Goal: Task Accomplishment & Management: Complete application form

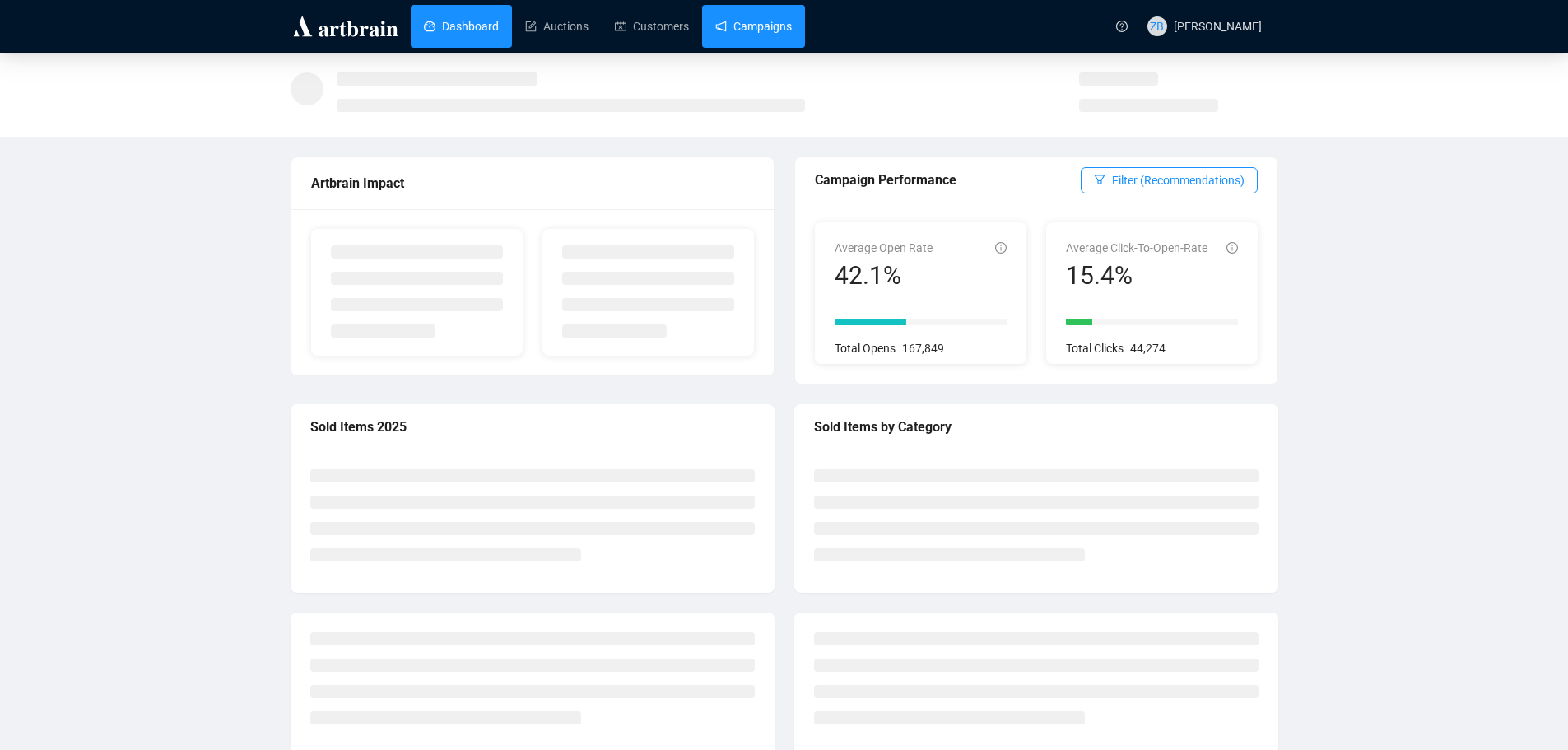
click at [748, 30] on link "Campaigns" at bounding box center [754, 26] width 77 height 43
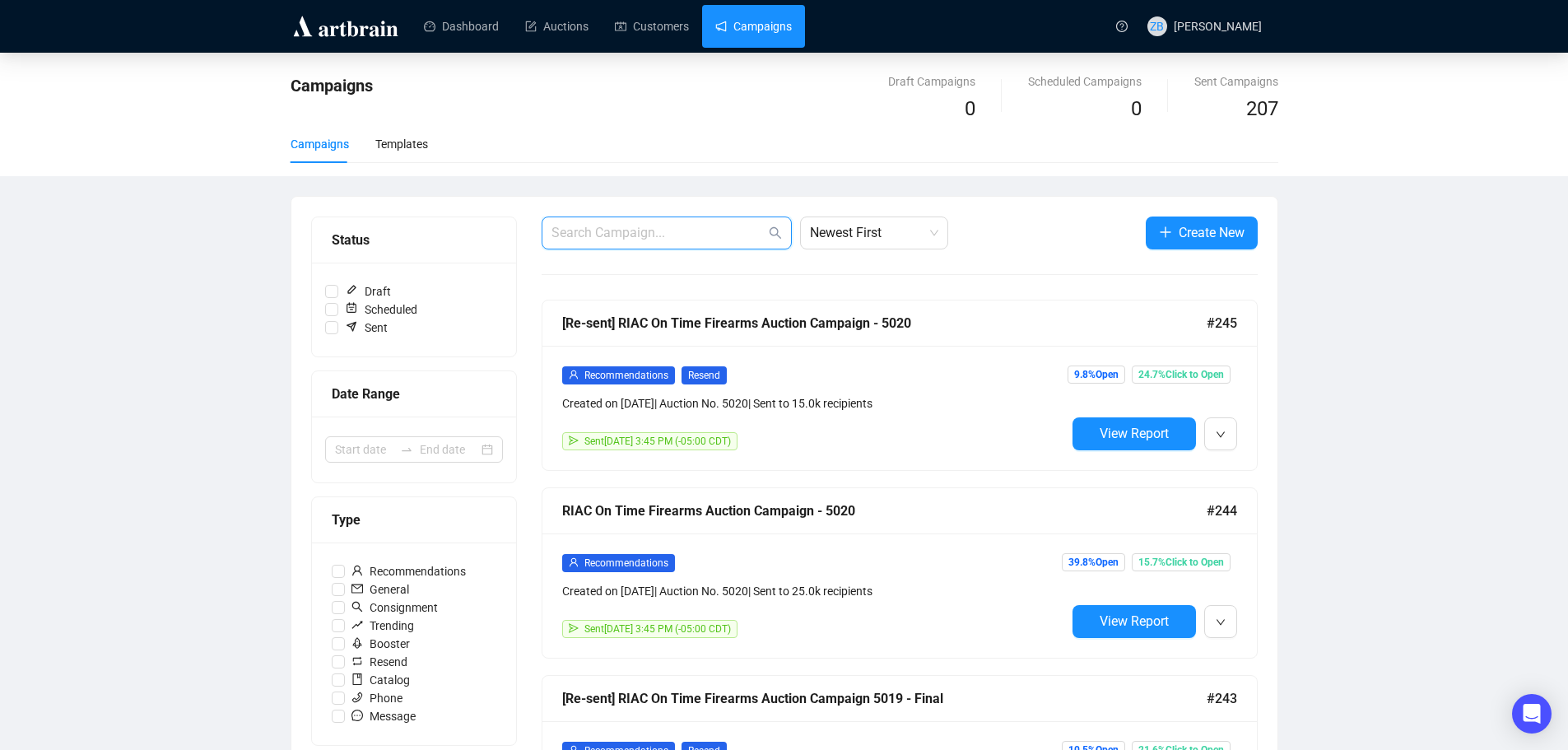
click at [708, 228] on input "text" at bounding box center [659, 232] width 214 height 19
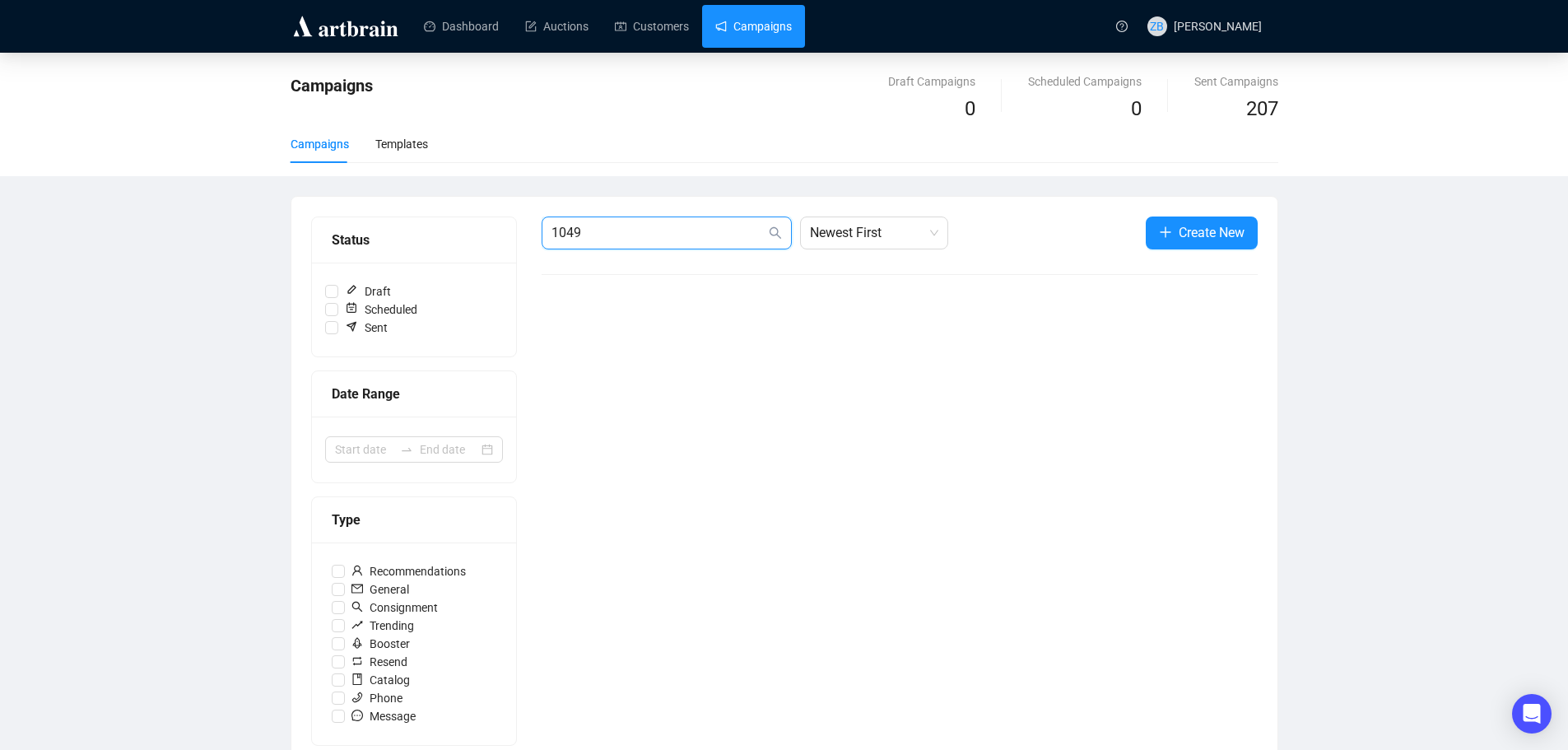
click at [708, 228] on input "1049" at bounding box center [659, 232] width 214 height 19
type input "1048"
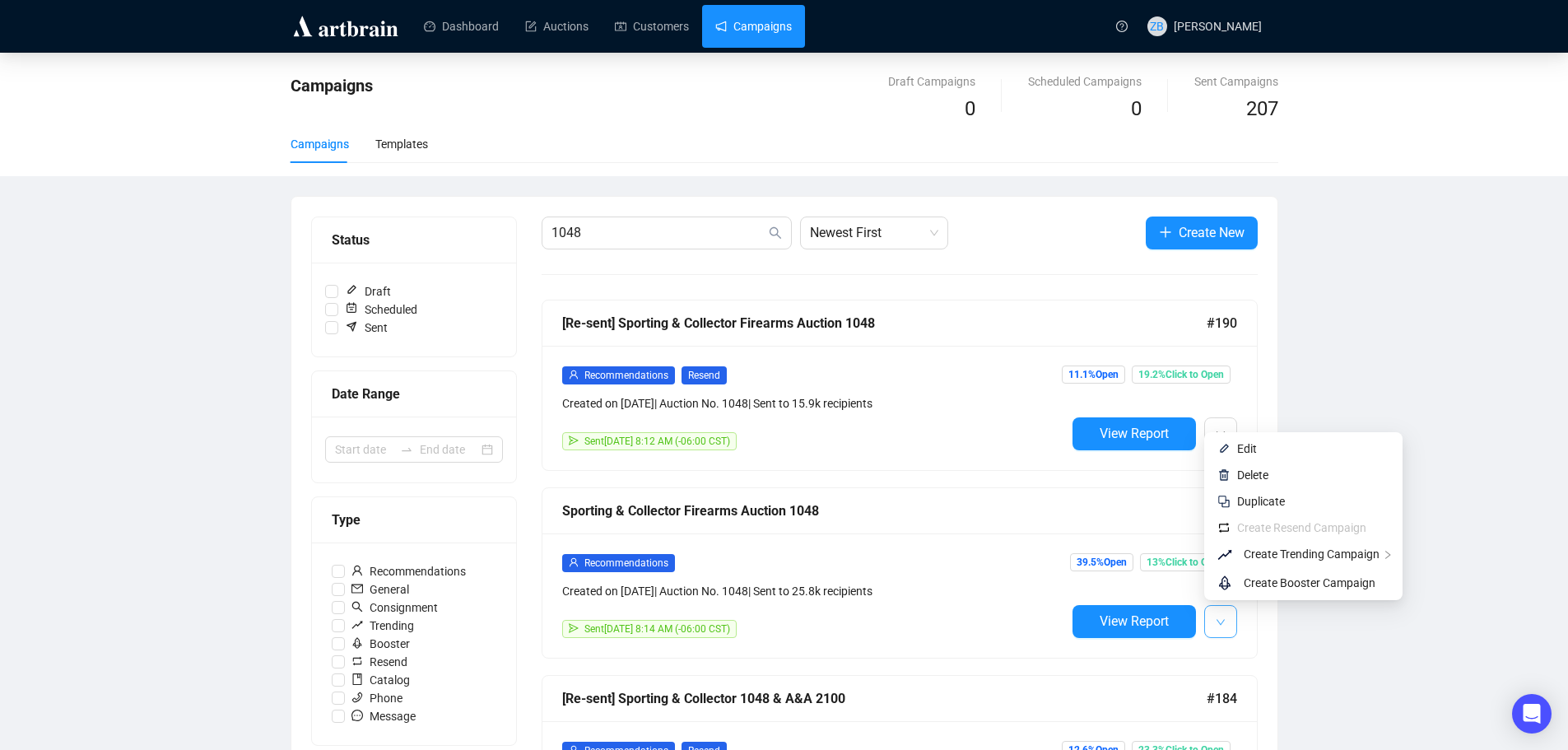
click at [1220, 617] on icon "down" at bounding box center [1221, 622] width 10 height 10
click at [1262, 501] on span "Duplicate" at bounding box center [1261, 502] width 48 height 13
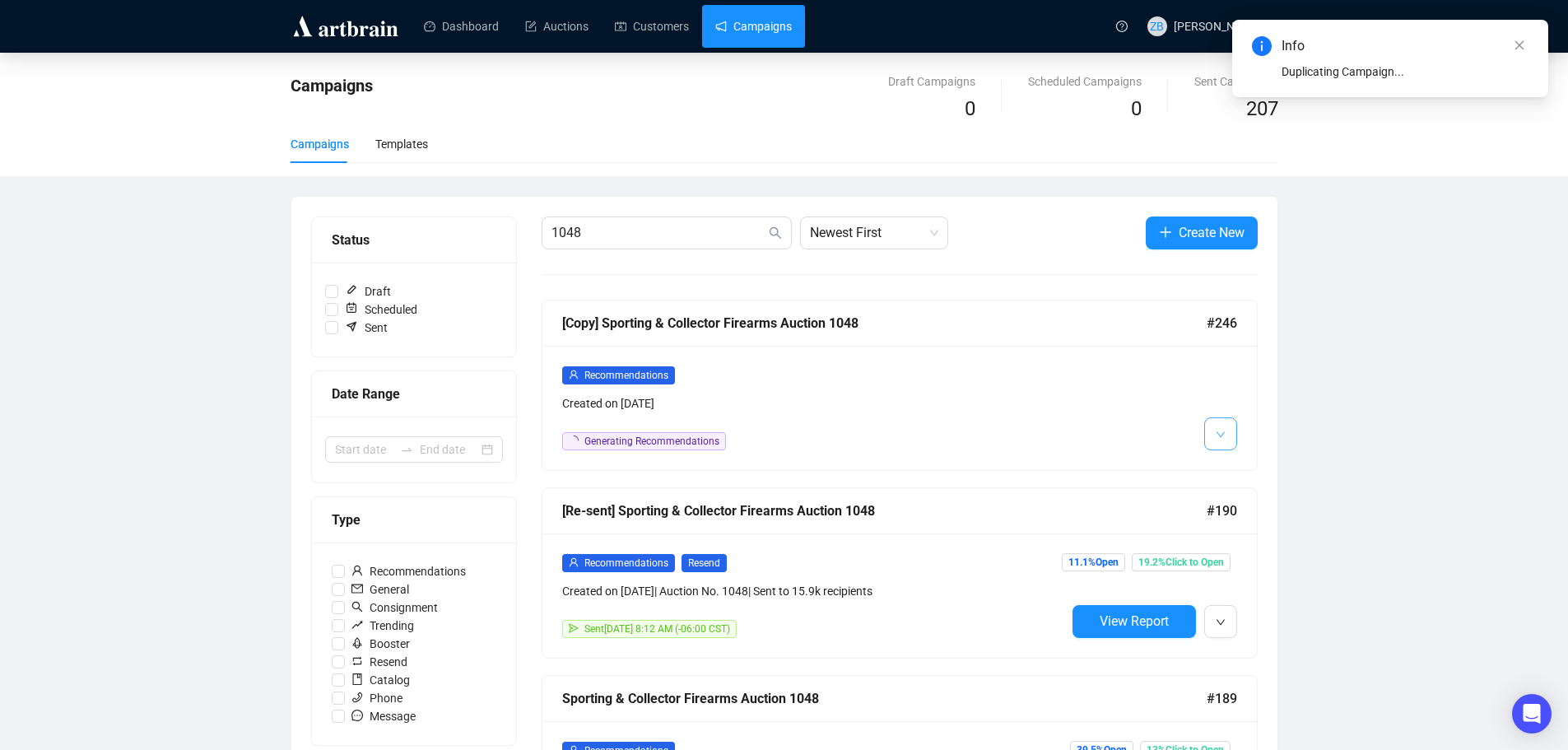
click at [1221, 436] on icon "down" at bounding box center [1220, 434] width 8 height 6
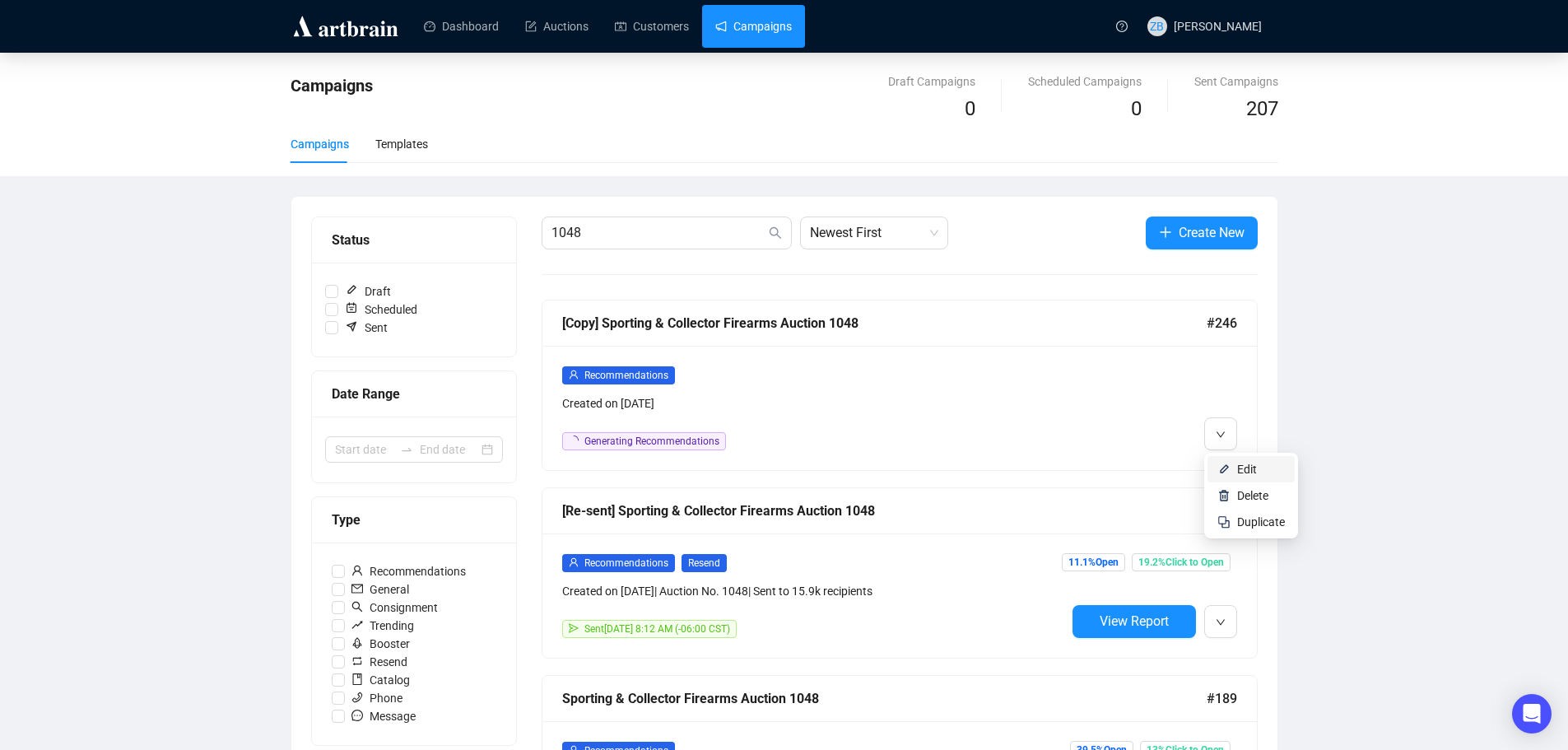
click at [1231, 465] on li "Edit" at bounding box center [1251, 469] width 88 height 26
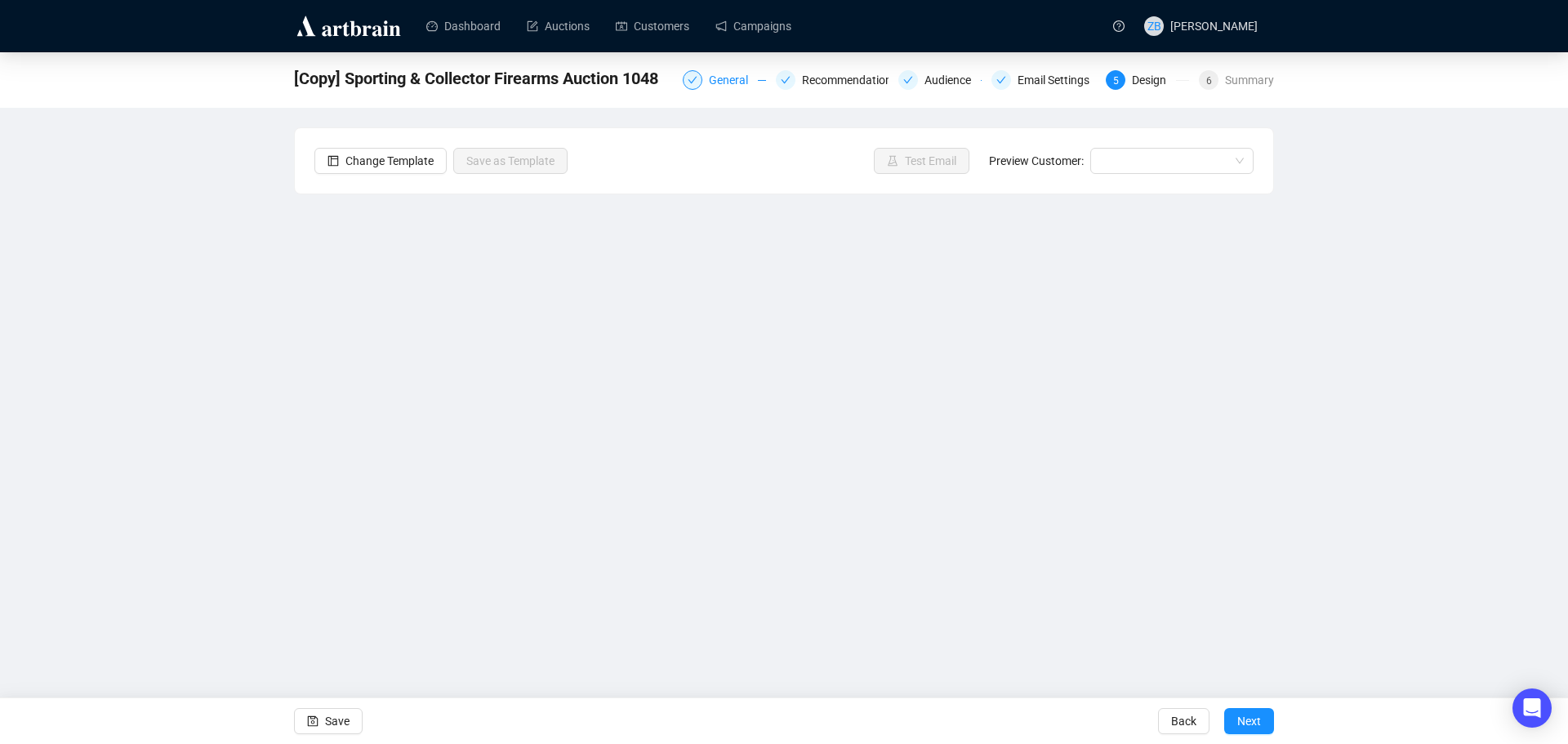
click at [723, 79] on div "General" at bounding box center [733, 79] width 49 height 19
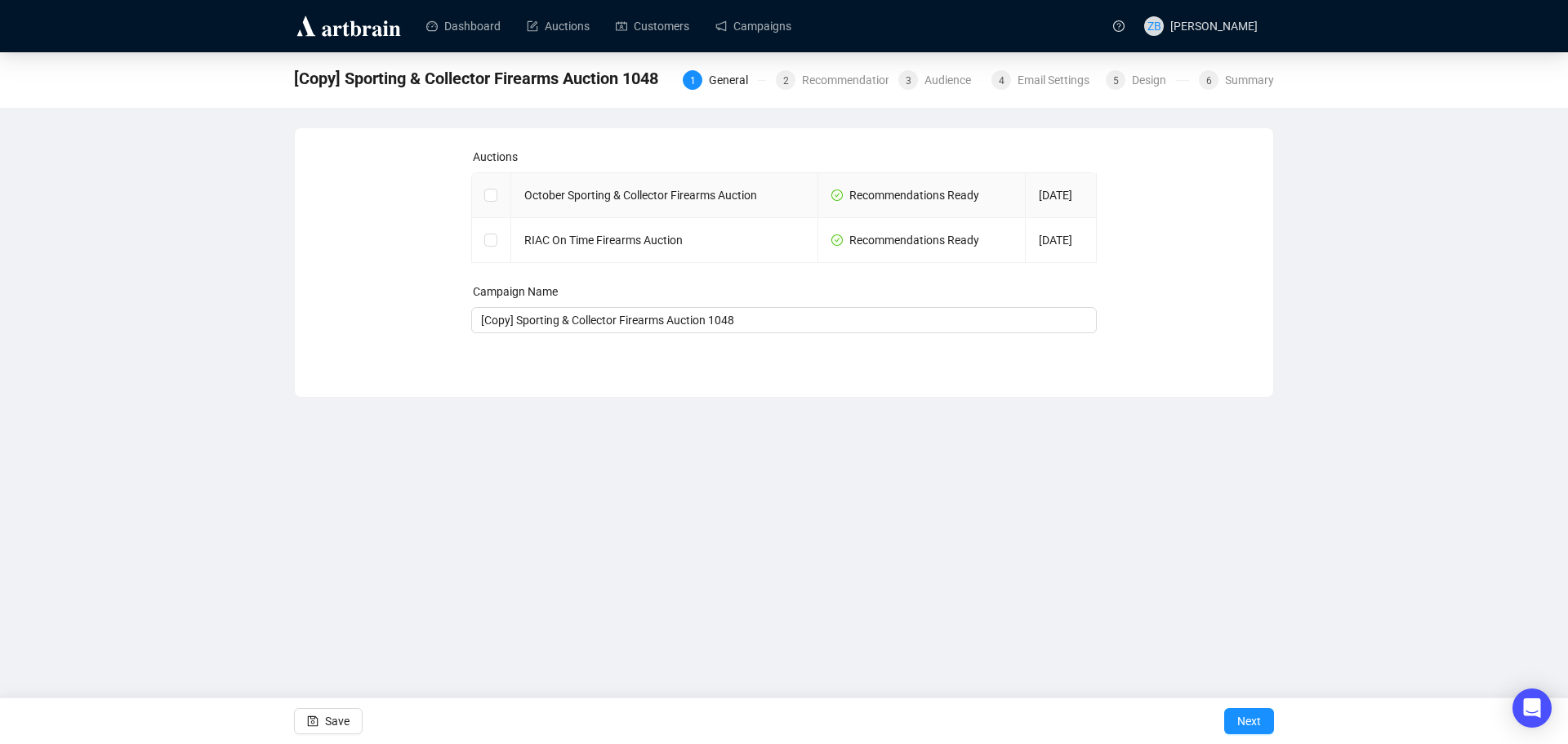
click at [484, 195] on td at bounding box center [491, 195] width 39 height 45
click at [493, 195] on input "checkbox" at bounding box center [490, 195] width 12 height 12
checkbox input "true"
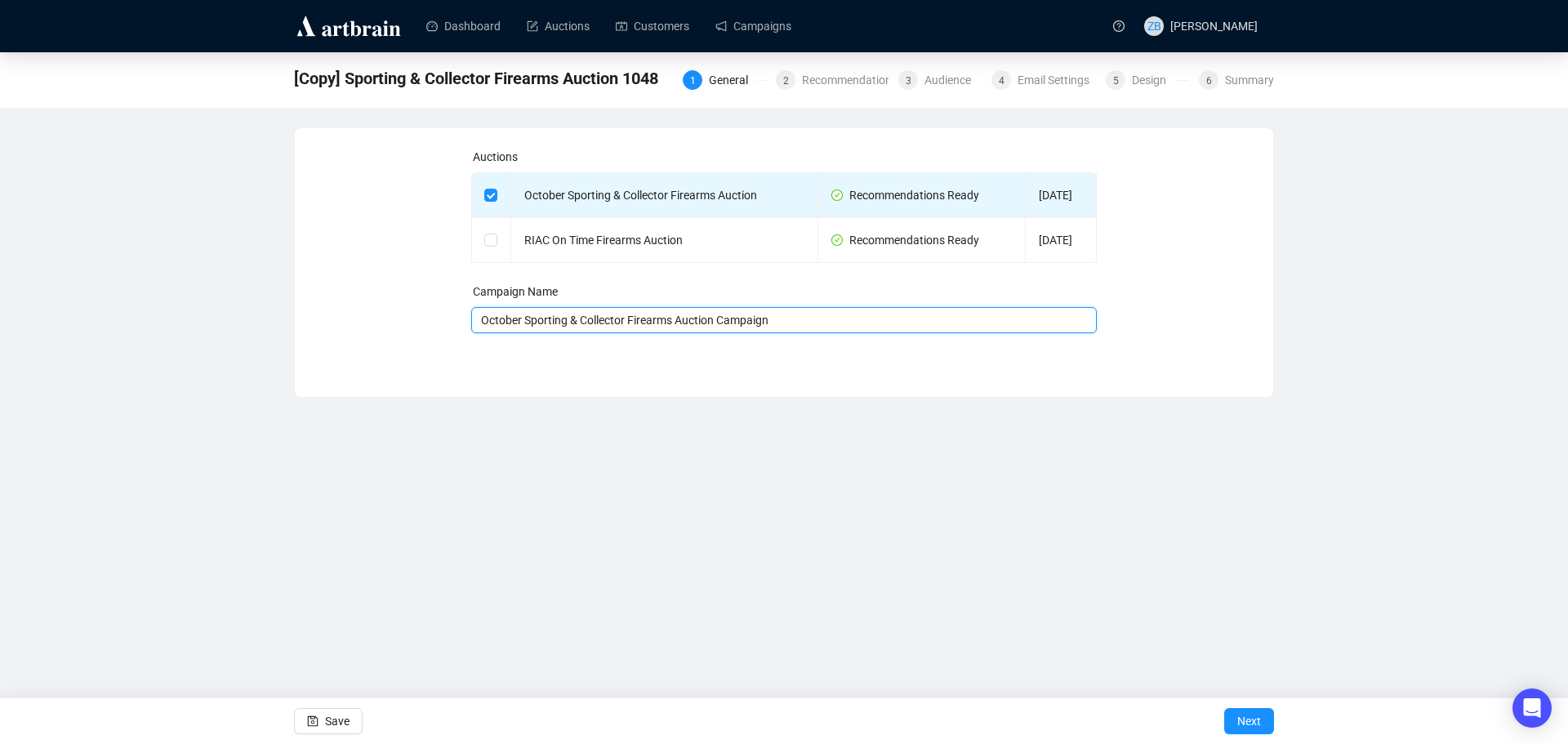
click at [827, 324] on input "October Sporting & Collector Firearms Auction Campaign" at bounding box center [784, 320] width 627 height 26
type input "October Sporting & Collector Firearms Auction Campaign - 1049"
click at [1256, 719] on span "Next" at bounding box center [1249, 721] width 23 height 46
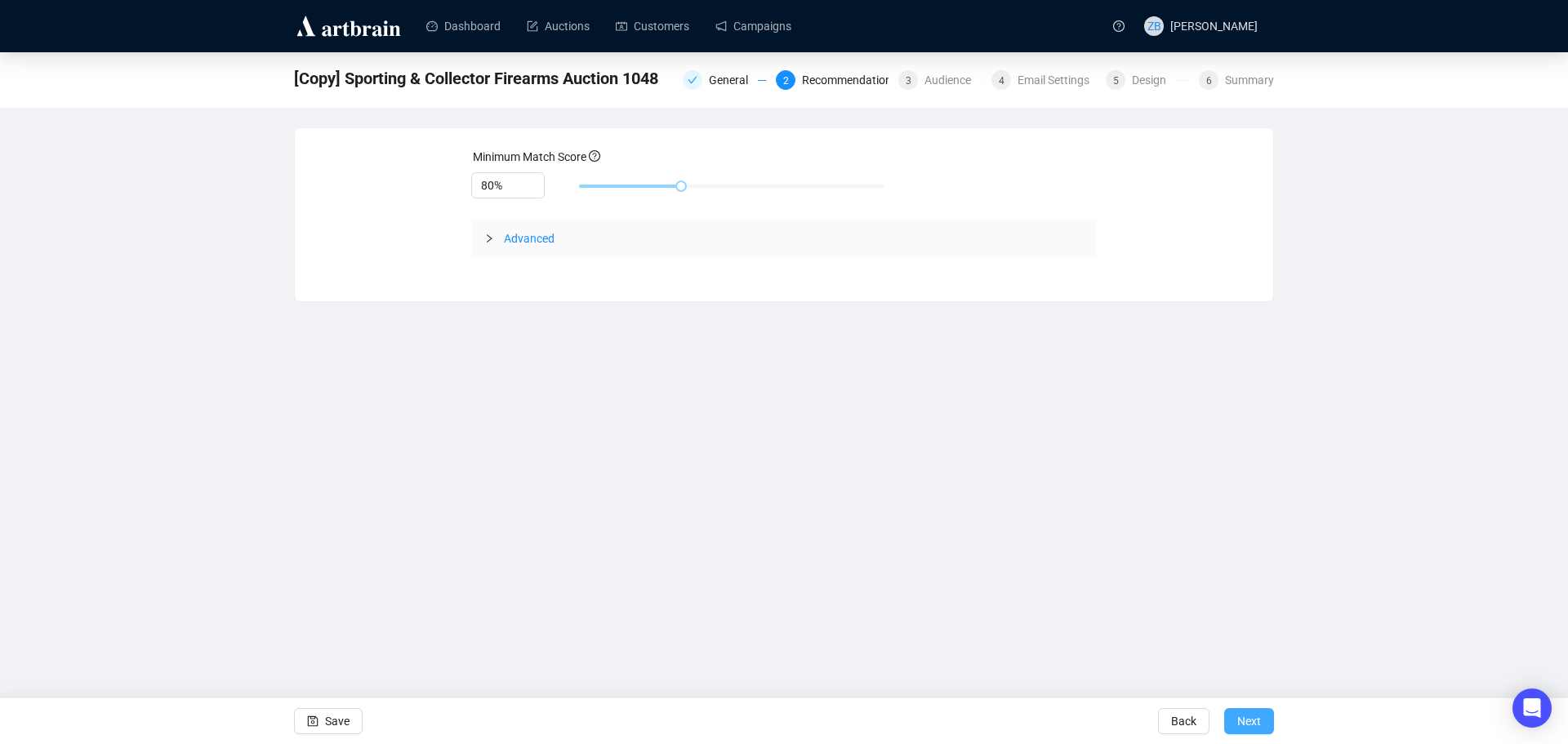
click at [1255, 719] on span "Next" at bounding box center [1249, 721] width 23 height 46
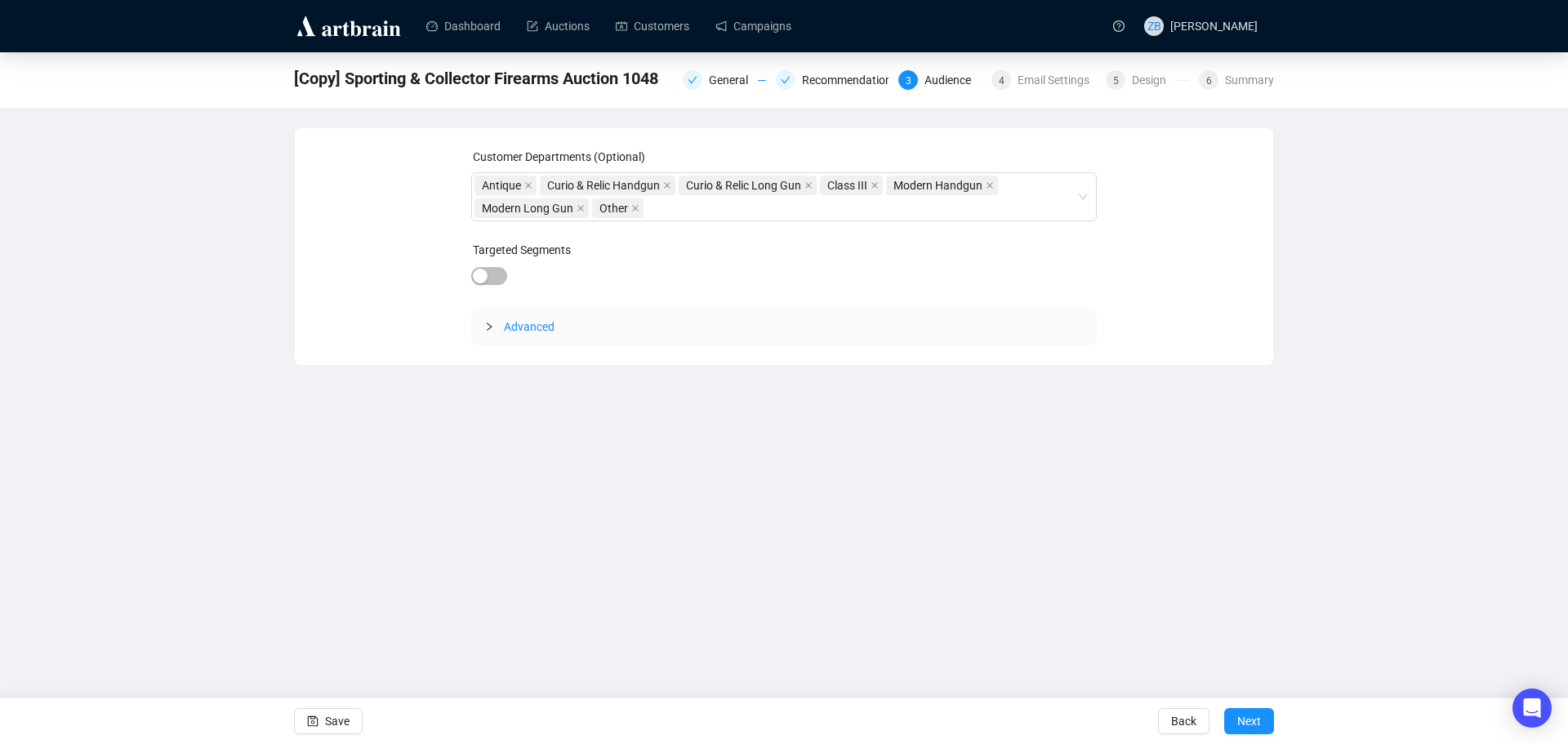
click at [1255, 719] on span "Next" at bounding box center [1249, 721] width 23 height 46
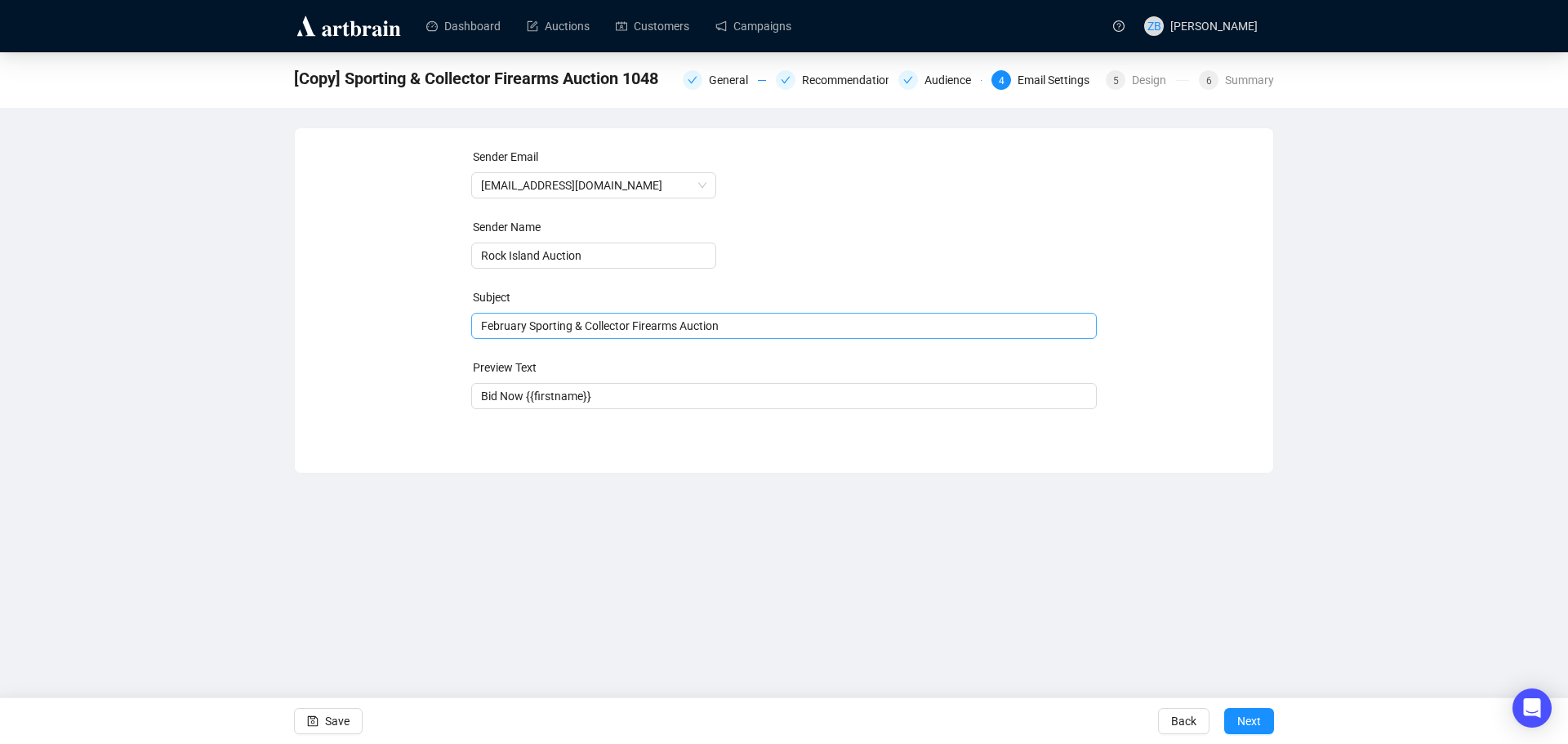
click at [495, 326] on span "February Sporting & Collector Firearms Auction" at bounding box center [784, 326] width 627 height 13
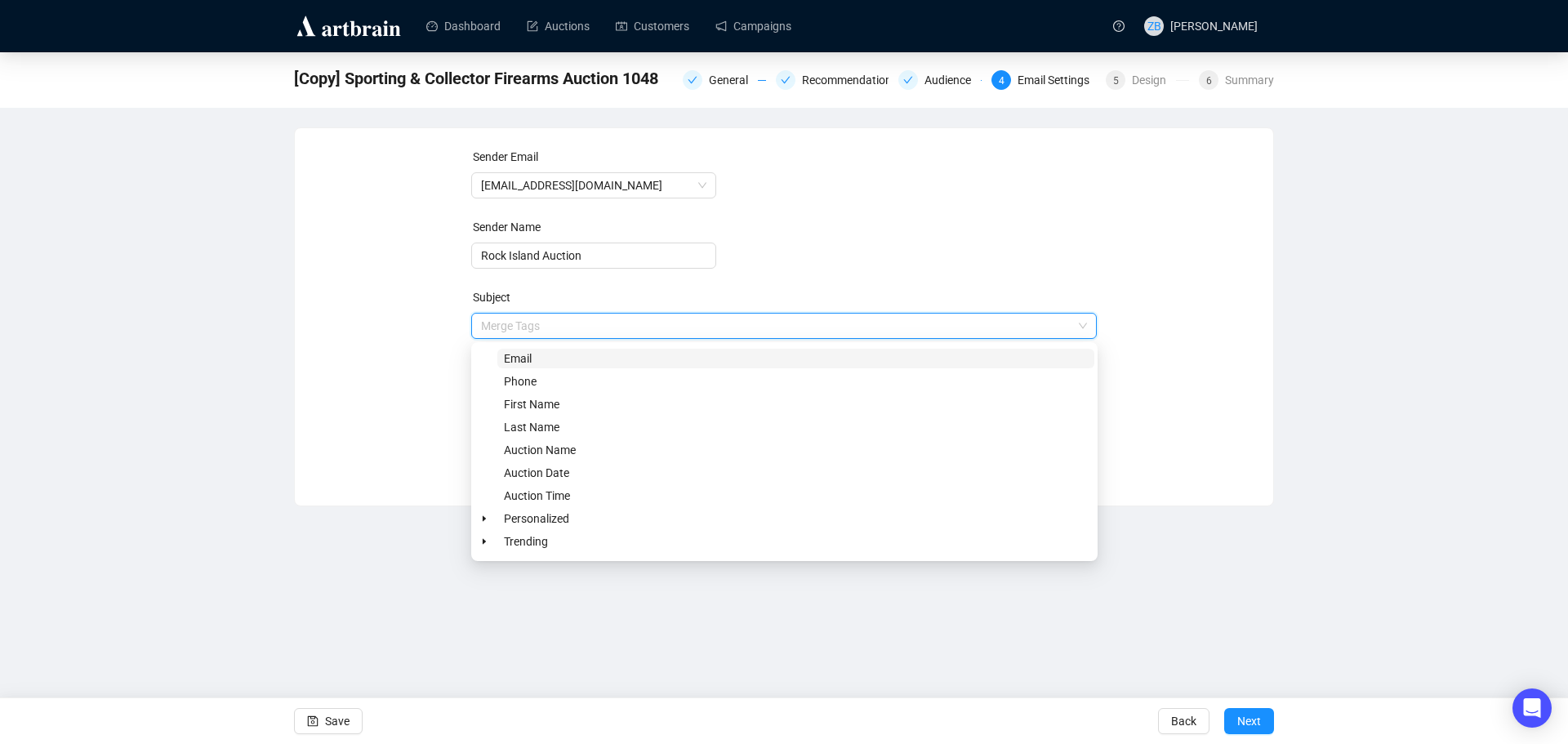
click at [495, 326] on input "search" at bounding box center [777, 325] width 592 height 24
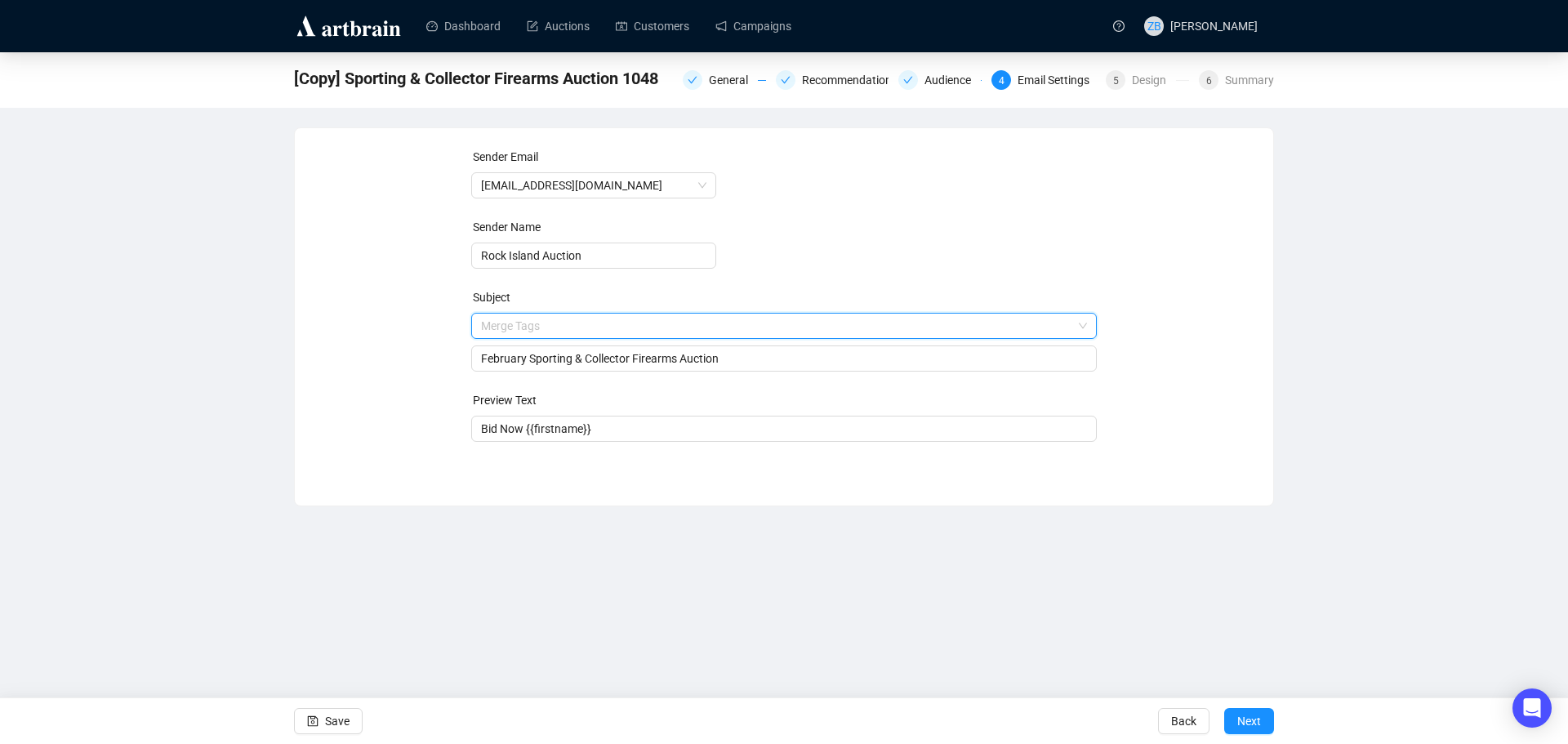
click at [390, 326] on div "Sender Email [EMAIL_ADDRESS][DOMAIN_NAME] Sender Name Rock Island Auction Subje…" at bounding box center [784, 304] width 939 height 313
click at [544, 359] on input "February Sporting & Collector Firearms Auction" at bounding box center [784, 358] width 606 height 18
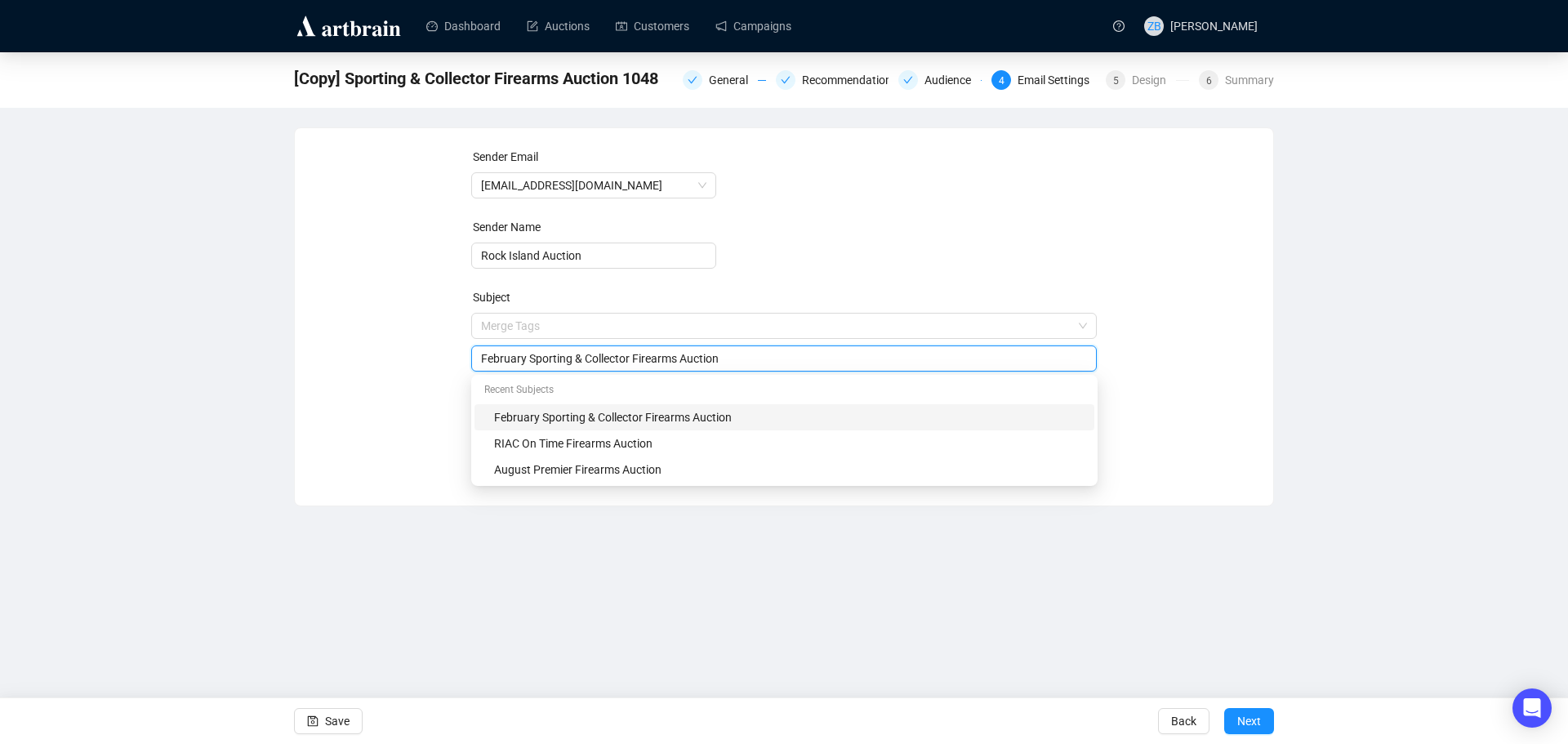
drag, startPoint x: 526, startPoint y: 359, endPoint x: 426, endPoint y: 365, distance: 100.2
click at [426, 365] on div "Sender Email [EMAIL_ADDRESS][DOMAIN_NAME] Sender Name Rock Island Auction Subje…" at bounding box center [784, 304] width 939 height 313
click at [216, 443] on div "[Copy] Sporting & Collector Firearms Auction 1048 General Recommendations Audie…" at bounding box center [784, 280] width 1568 height 454
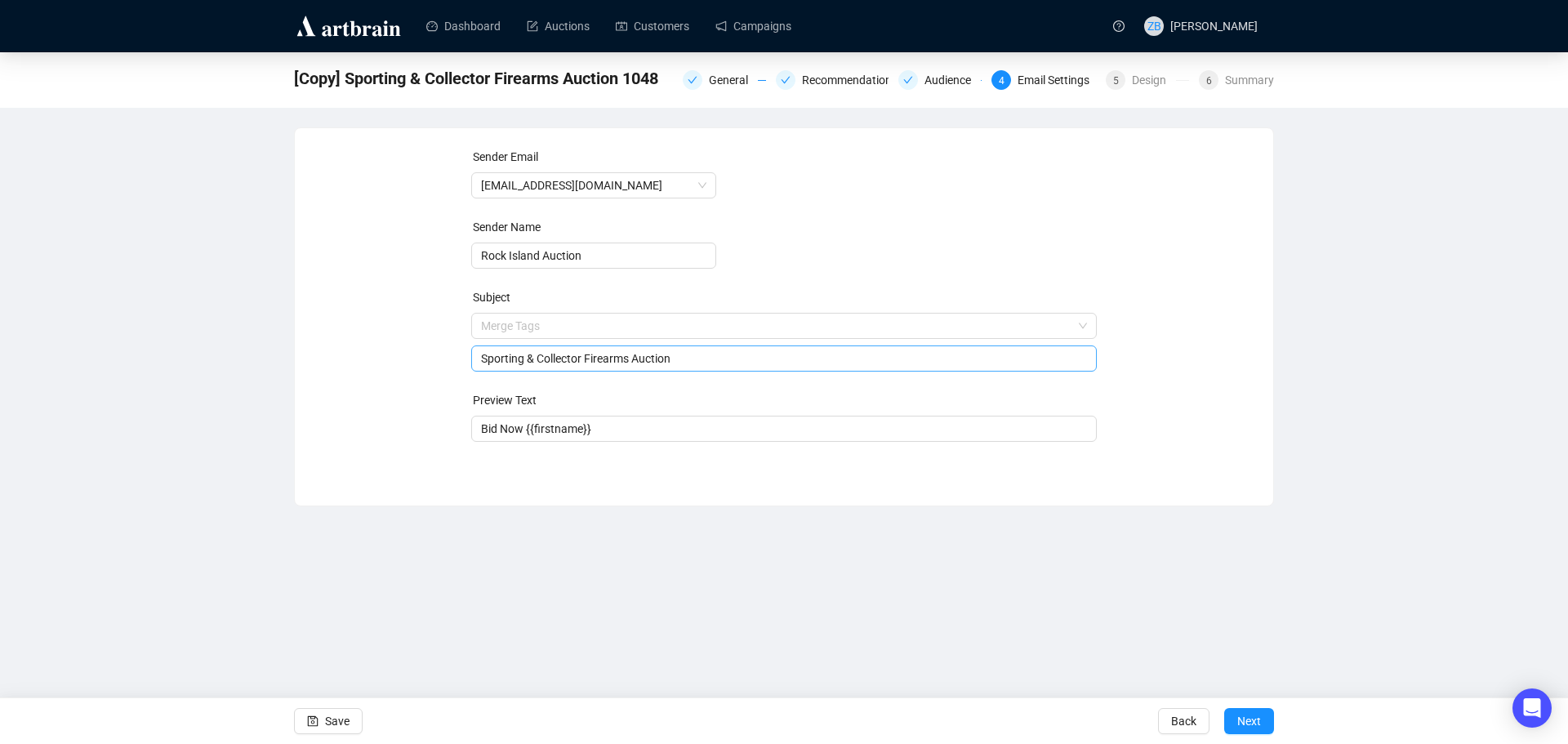
click at [481, 357] on input "Sporting & Collector Firearms Auction" at bounding box center [784, 358] width 606 height 18
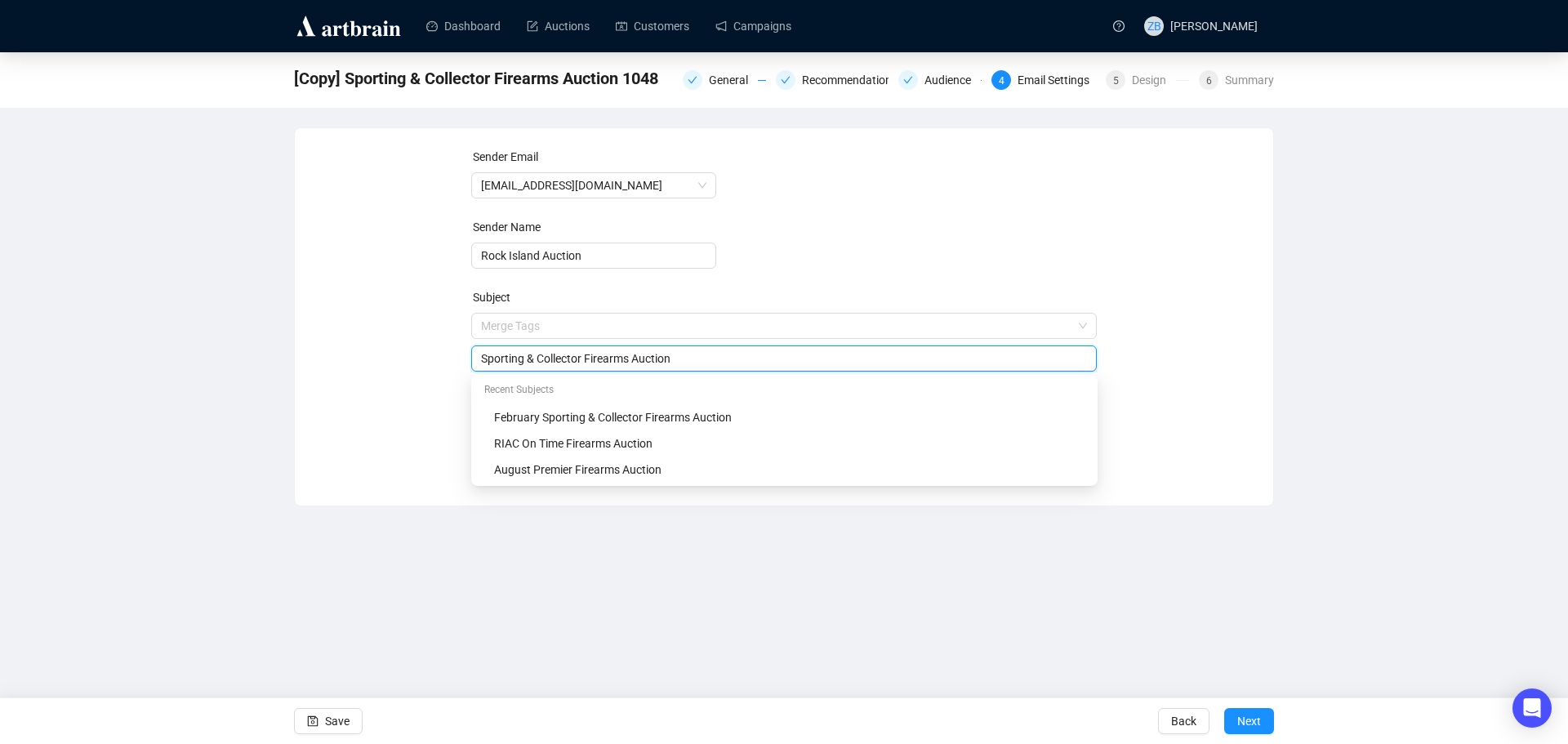
paste input "October"
type input "October Sporting & Collector Firearms Auction"
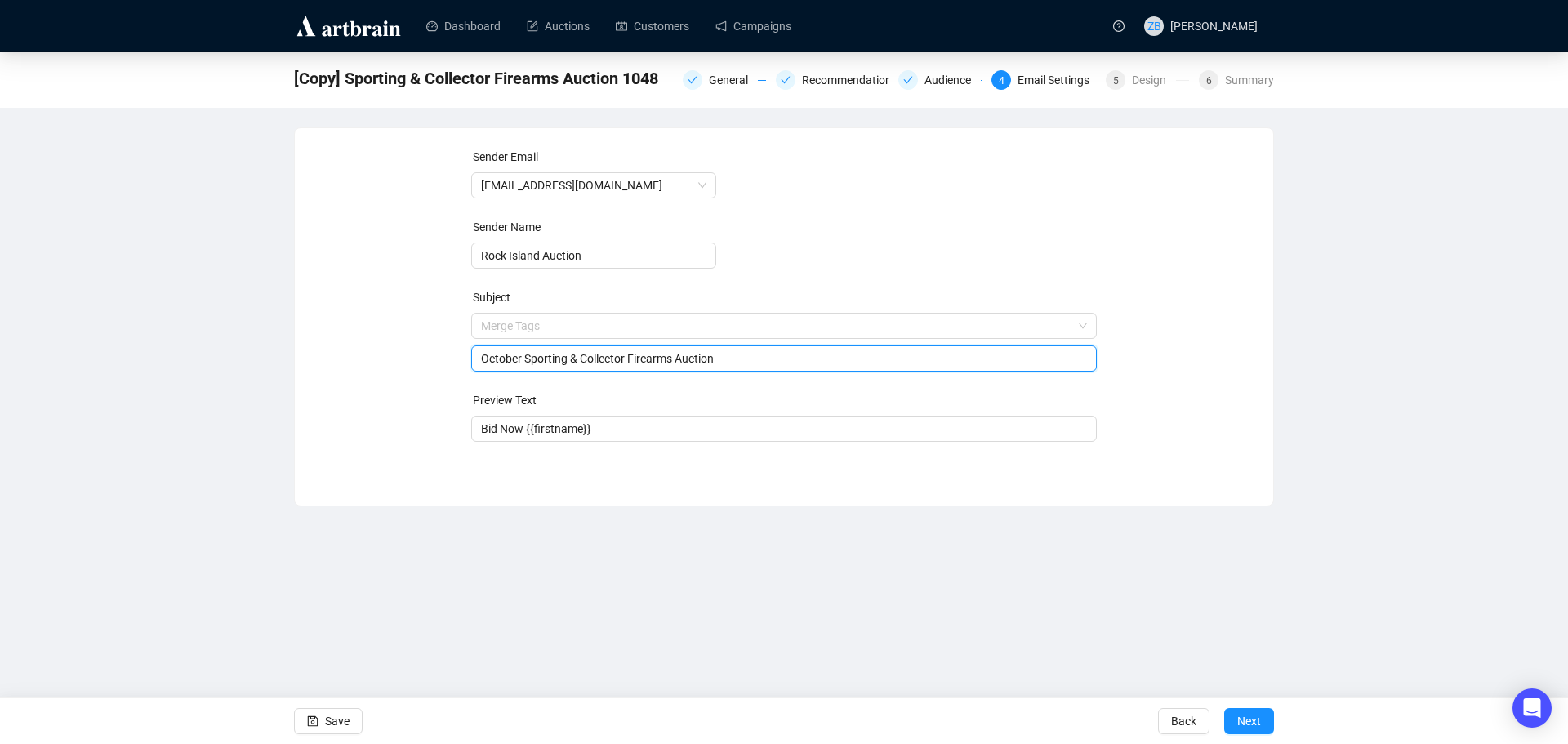
click at [305, 397] on div "Sender Email [EMAIL_ADDRESS][DOMAIN_NAME] Sender Name Rock Island Auction Subje…" at bounding box center [784, 304] width 978 height 352
click at [1250, 716] on span "Next" at bounding box center [1249, 721] width 23 height 46
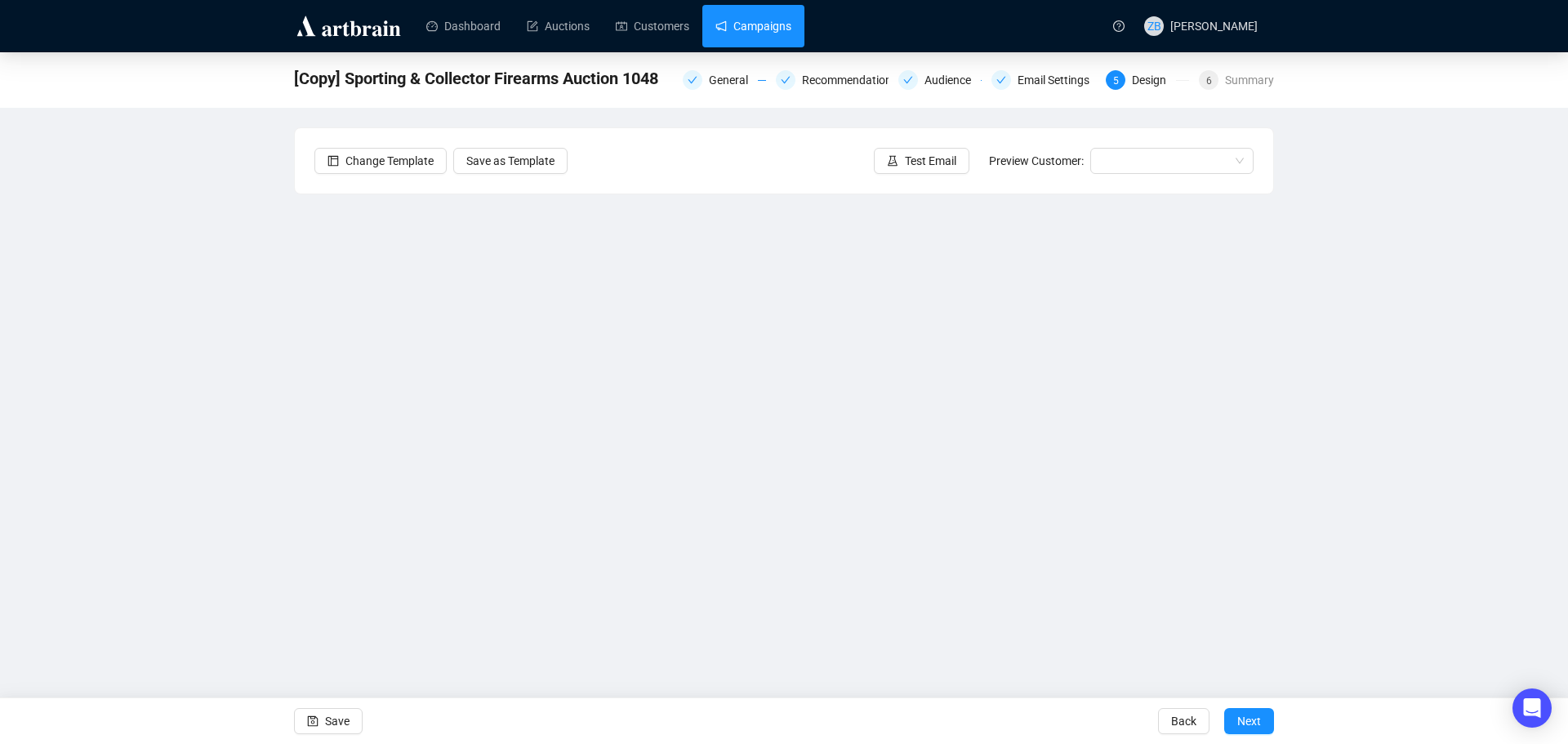
click at [741, 45] on link "Campaigns" at bounding box center [753, 26] width 76 height 43
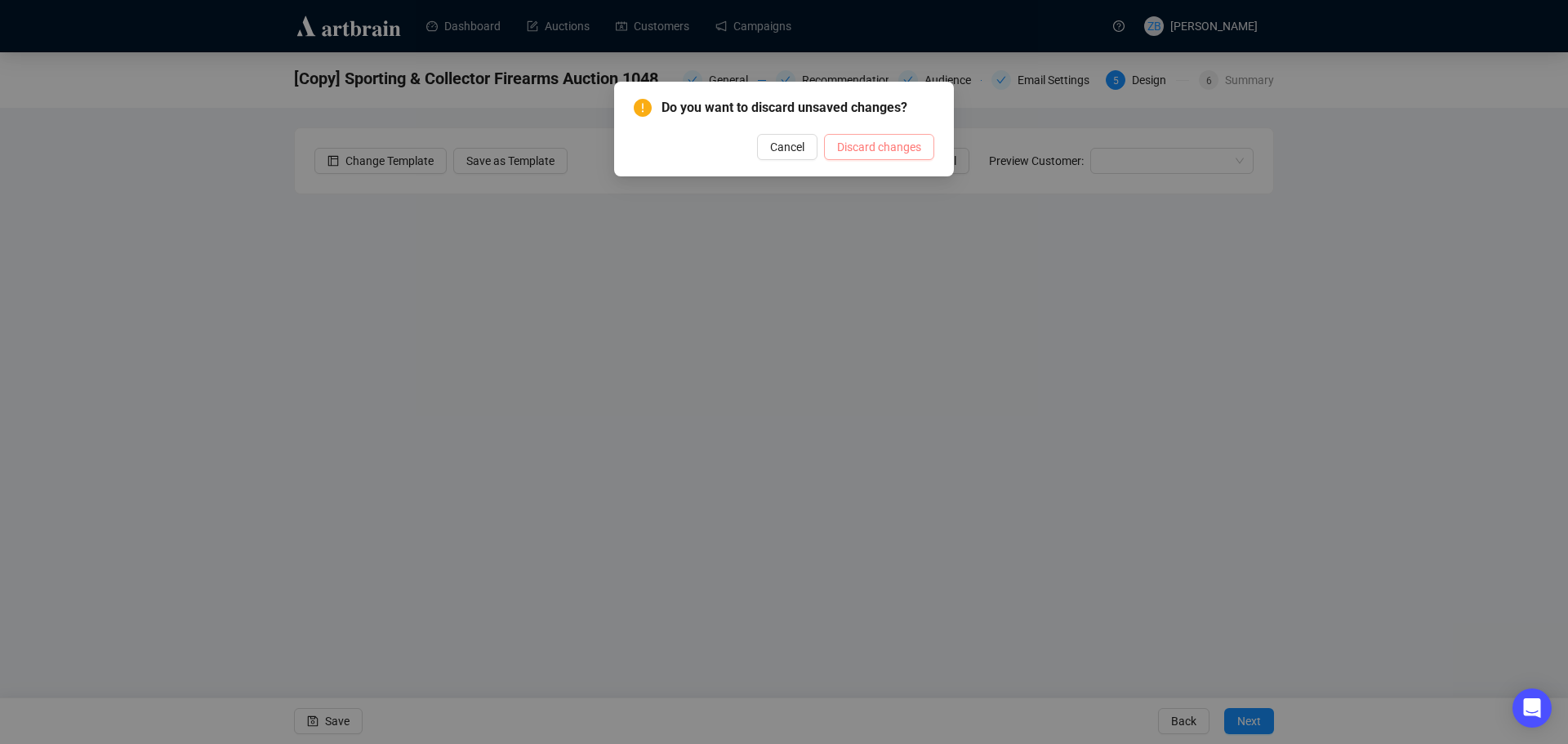
click at [875, 134] on button "Discard changes" at bounding box center [879, 146] width 110 height 26
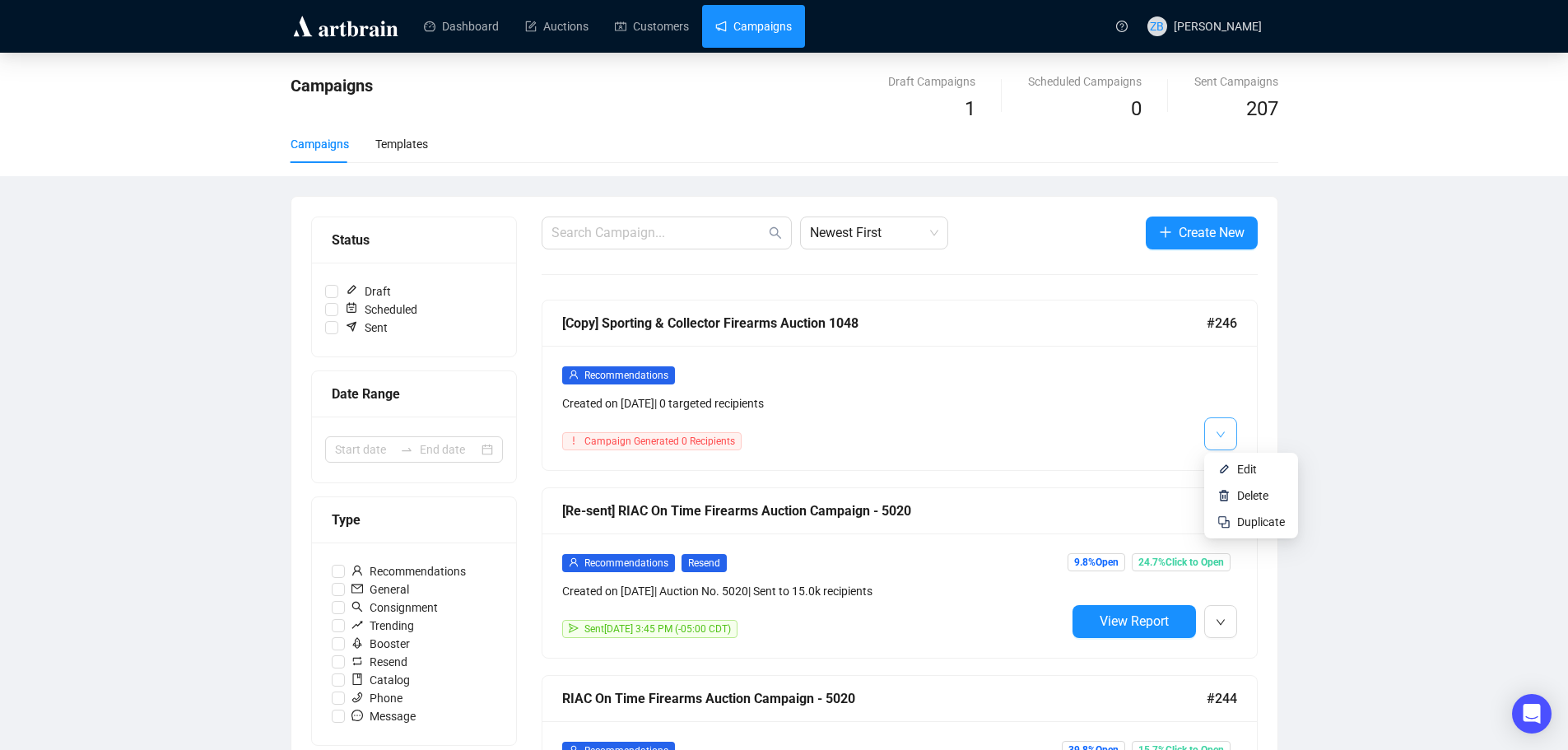
click at [1228, 437] on button "button" at bounding box center [1220, 434] width 33 height 33
click at [1254, 494] on span "Delete" at bounding box center [1252, 496] width 31 height 13
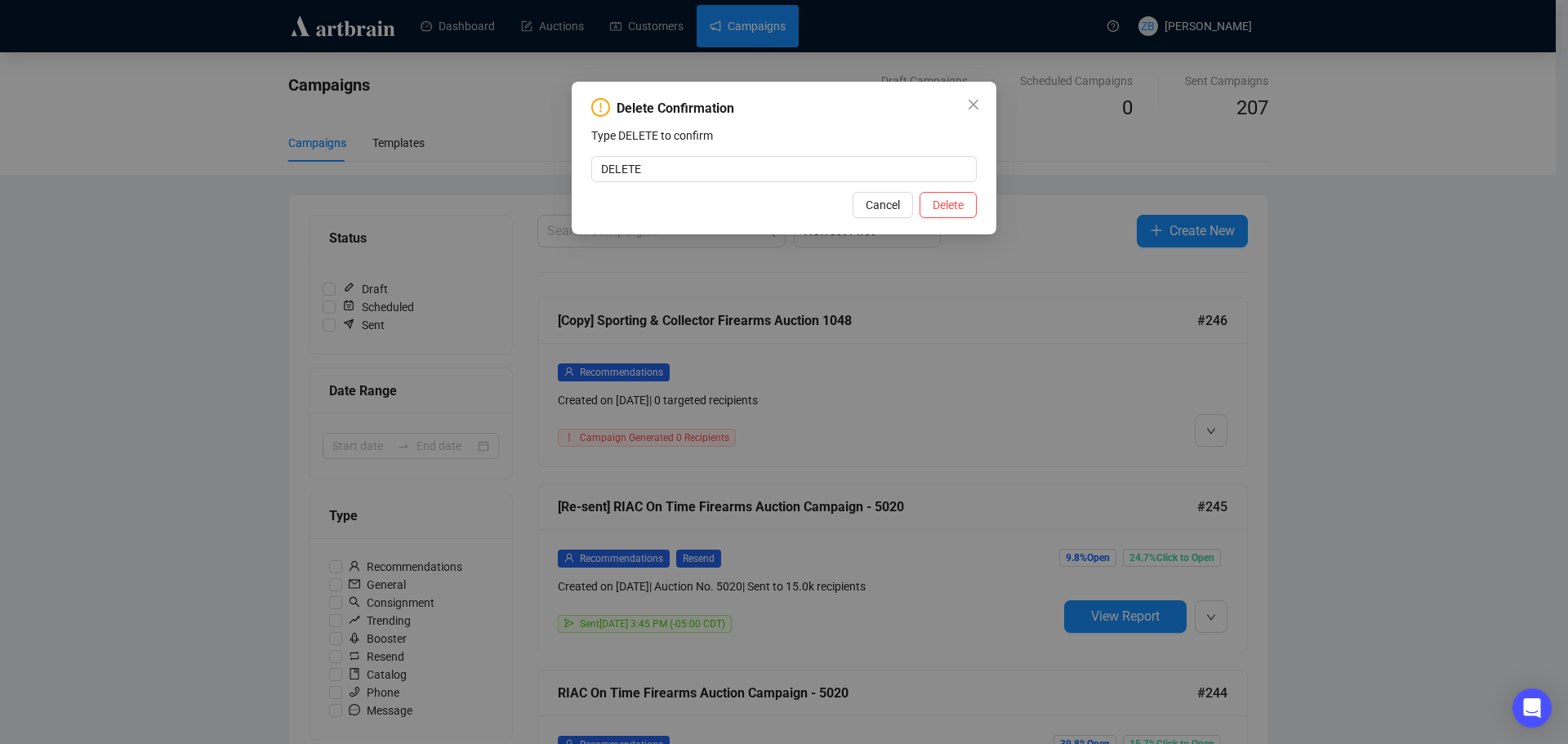
type input "DELETE"
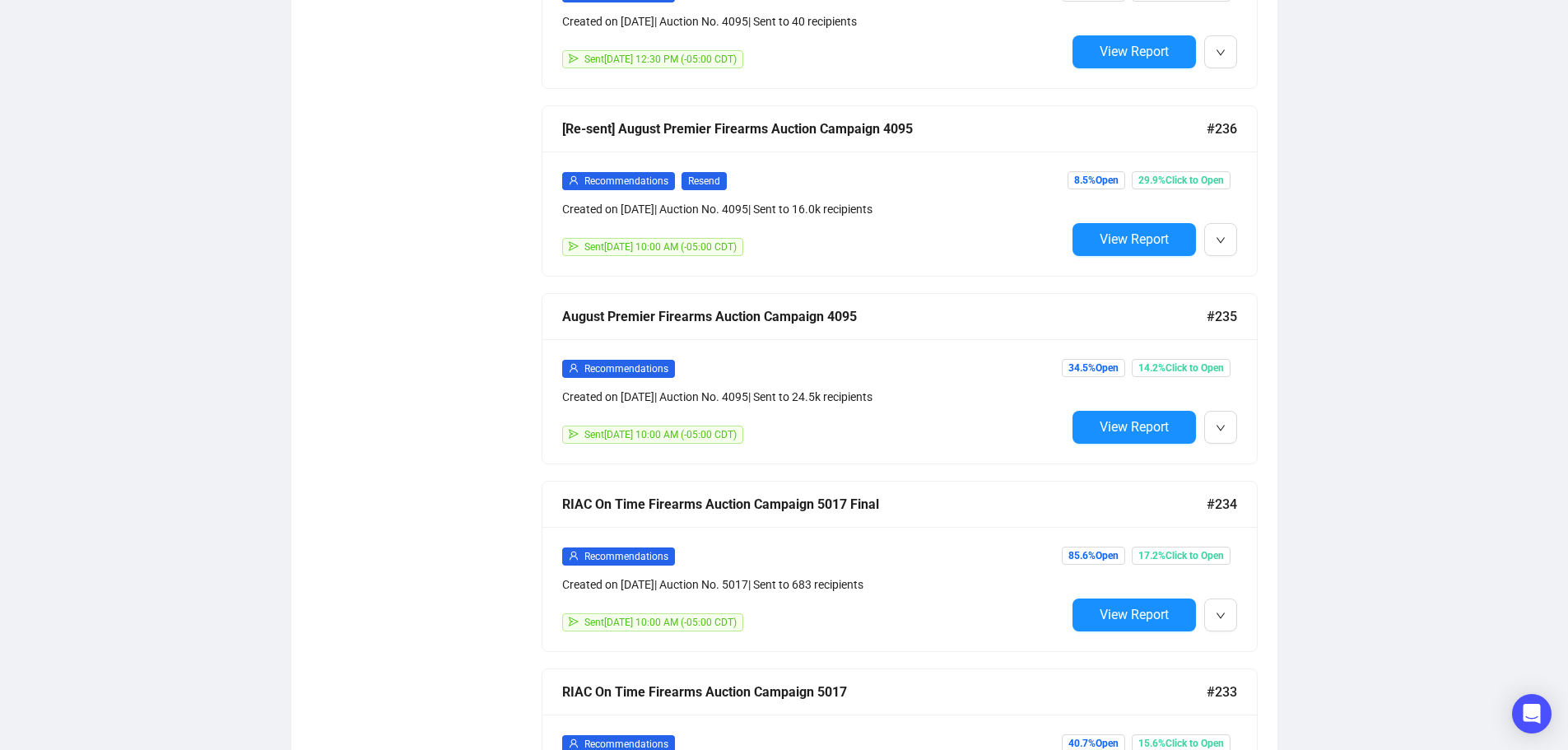
scroll to position [1706, 0]
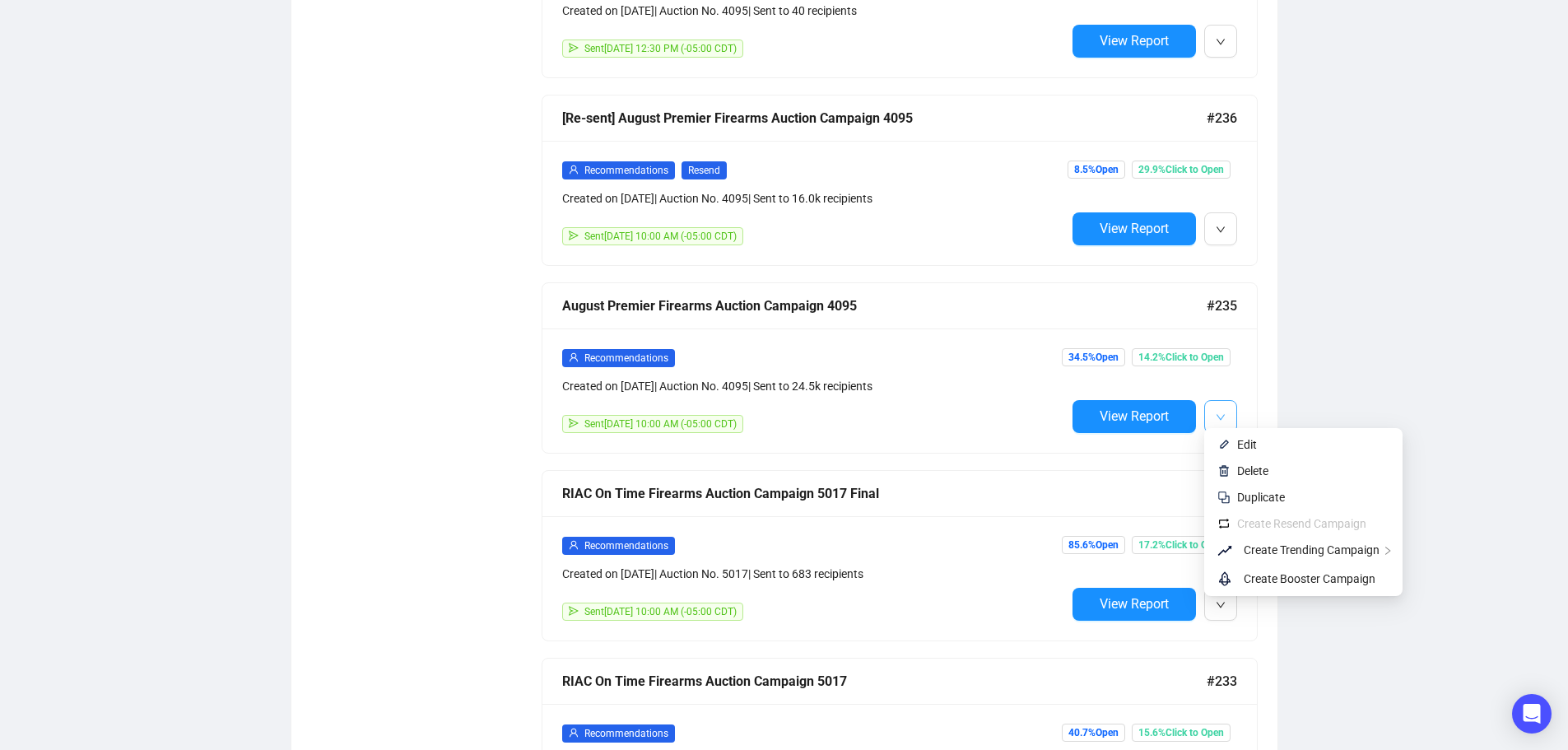
click at [1231, 410] on button "button" at bounding box center [1220, 416] width 33 height 33
click at [1253, 497] on span "Duplicate" at bounding box center [1261, 497] width 48 height 13
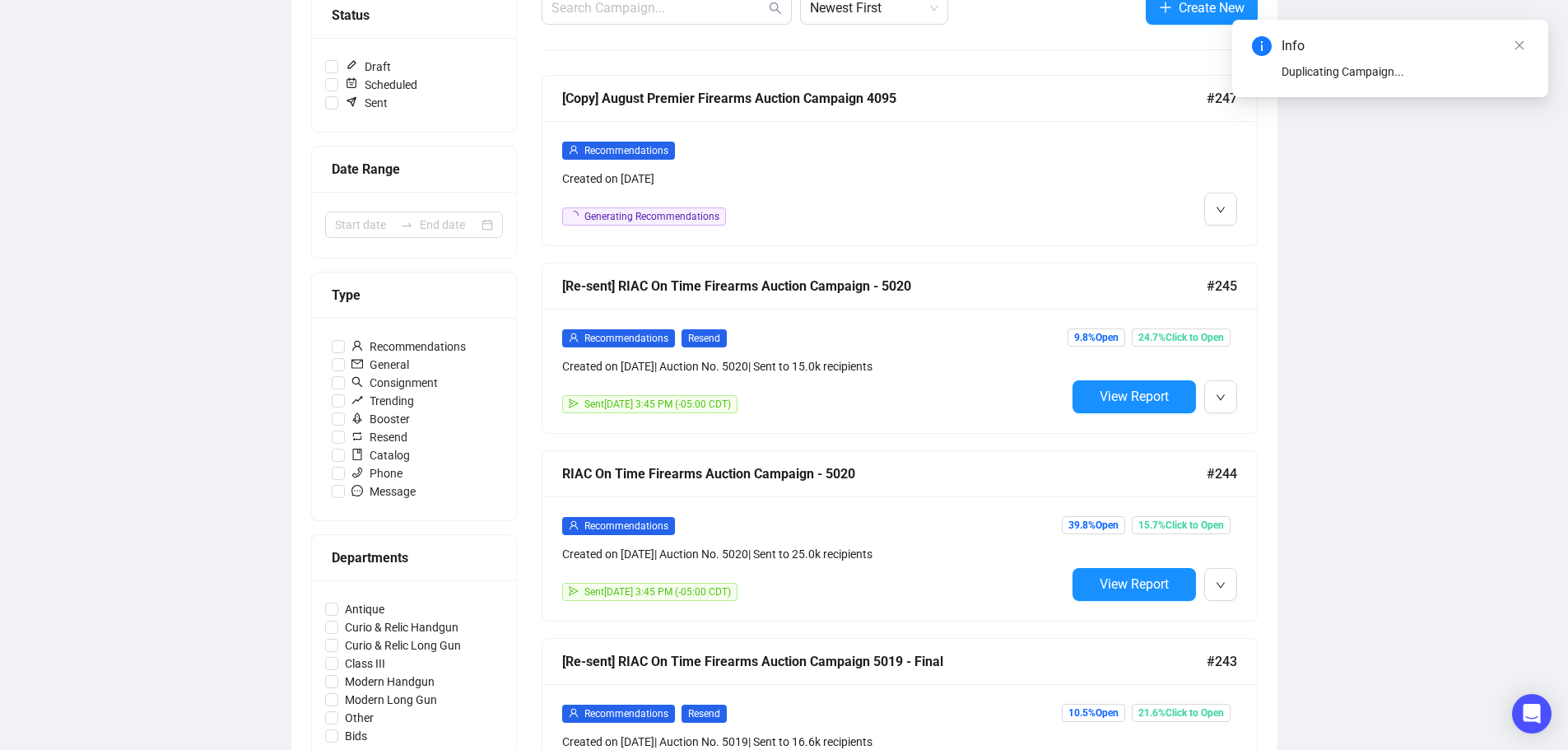
scroll to position [0, 0]
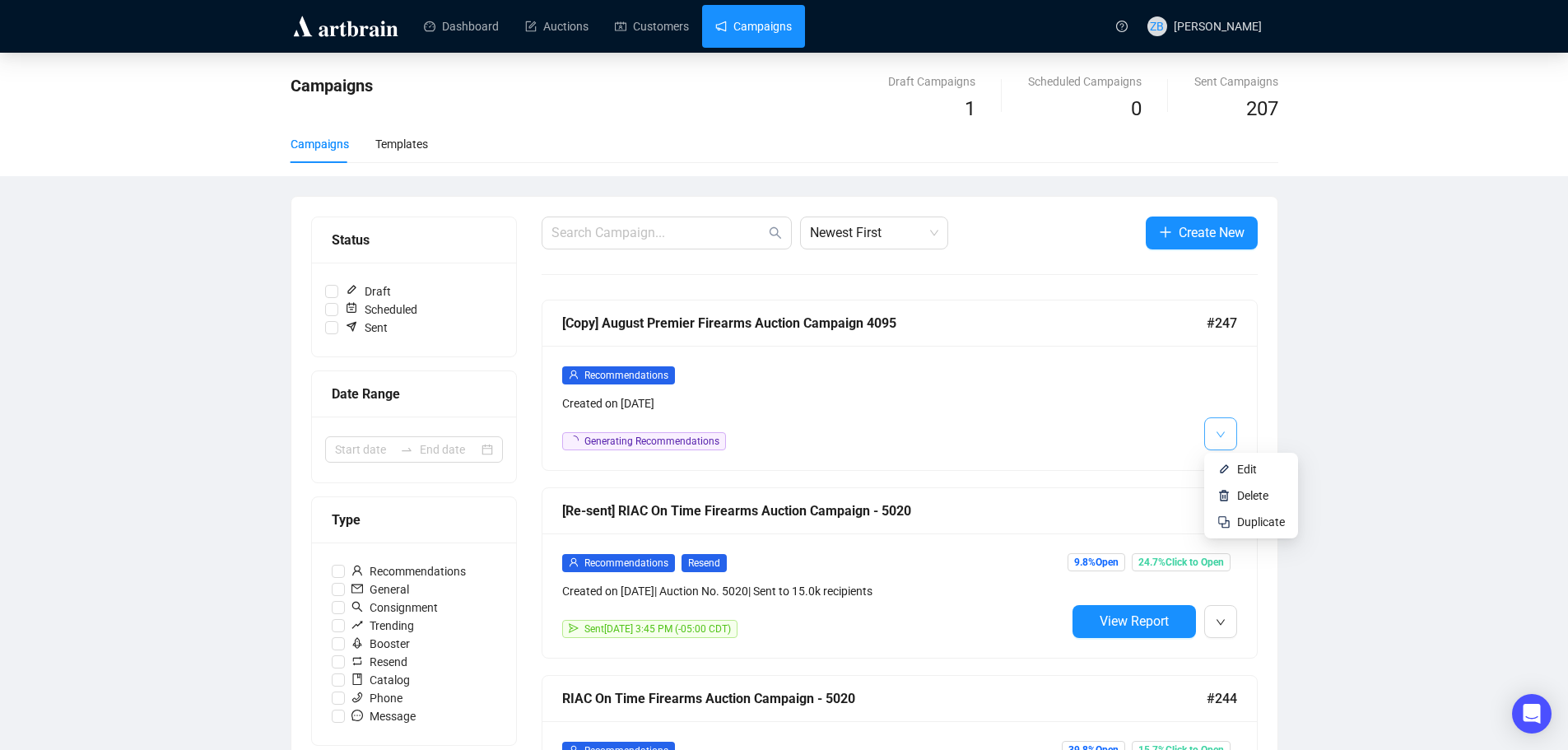
click at [1223, 425] on span "button" at bounding box center [1221, 434] width 10 height 20
click at [1244, 470] on span "Edit" at bounding box center [1246, 469] width 19 height 13
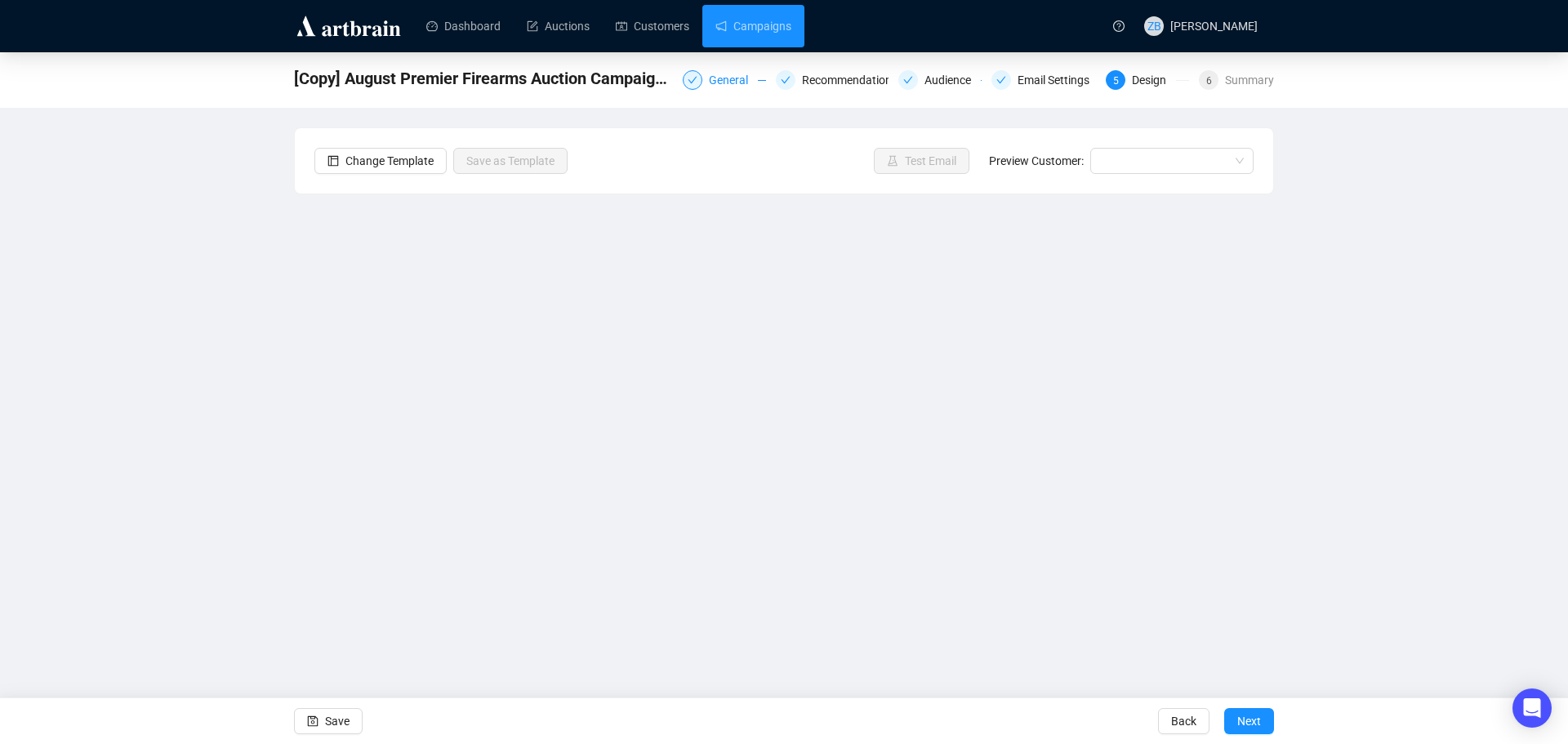
click at [723, 79] on div "General" at bounding box center [733, 79] width 49 height 19
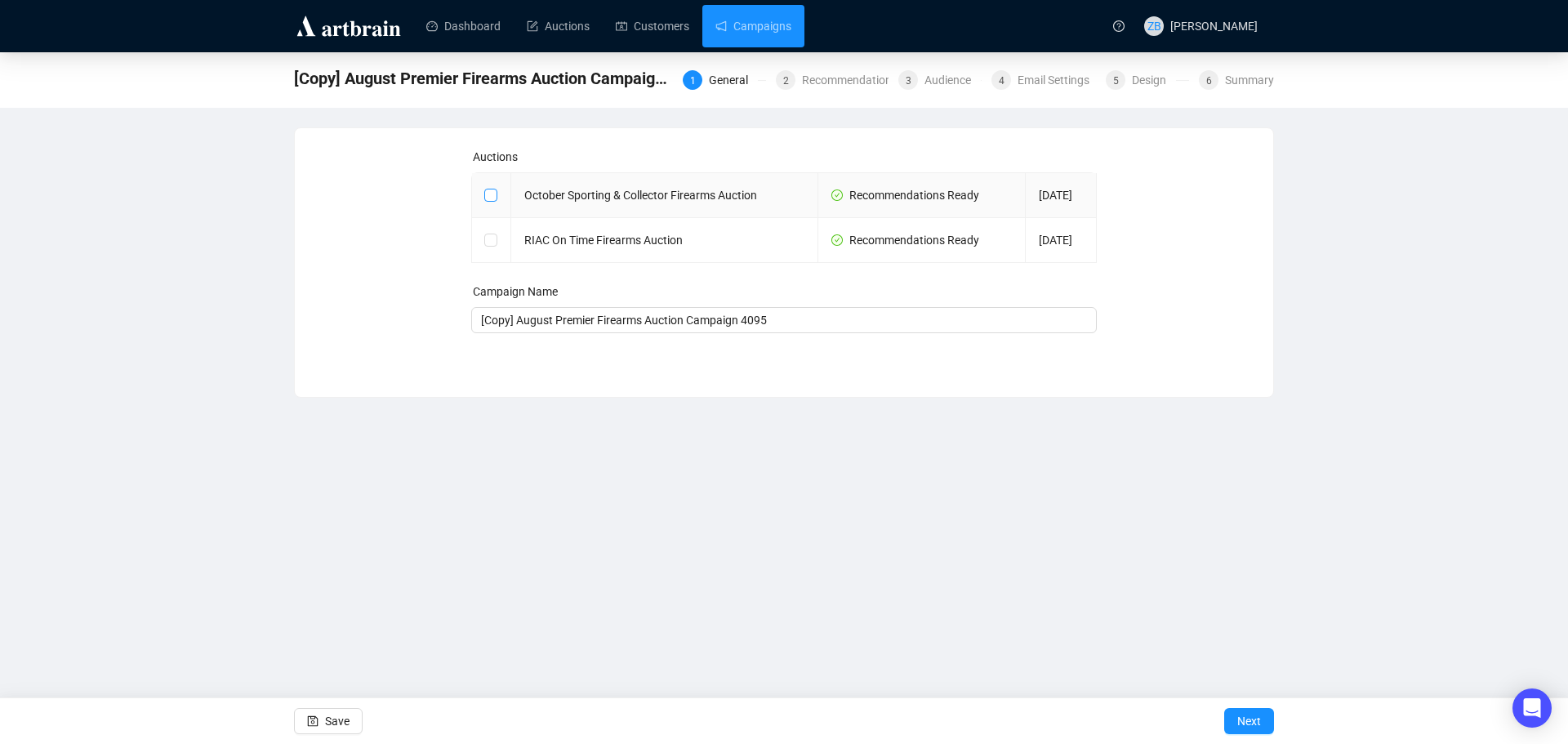
click at [488, 195] on input "checkbox" at bounding box center [490, 195] width 12 height 12
checkbox input "true"
type input "October Sporting & Collector Firearms Auction Campaign"
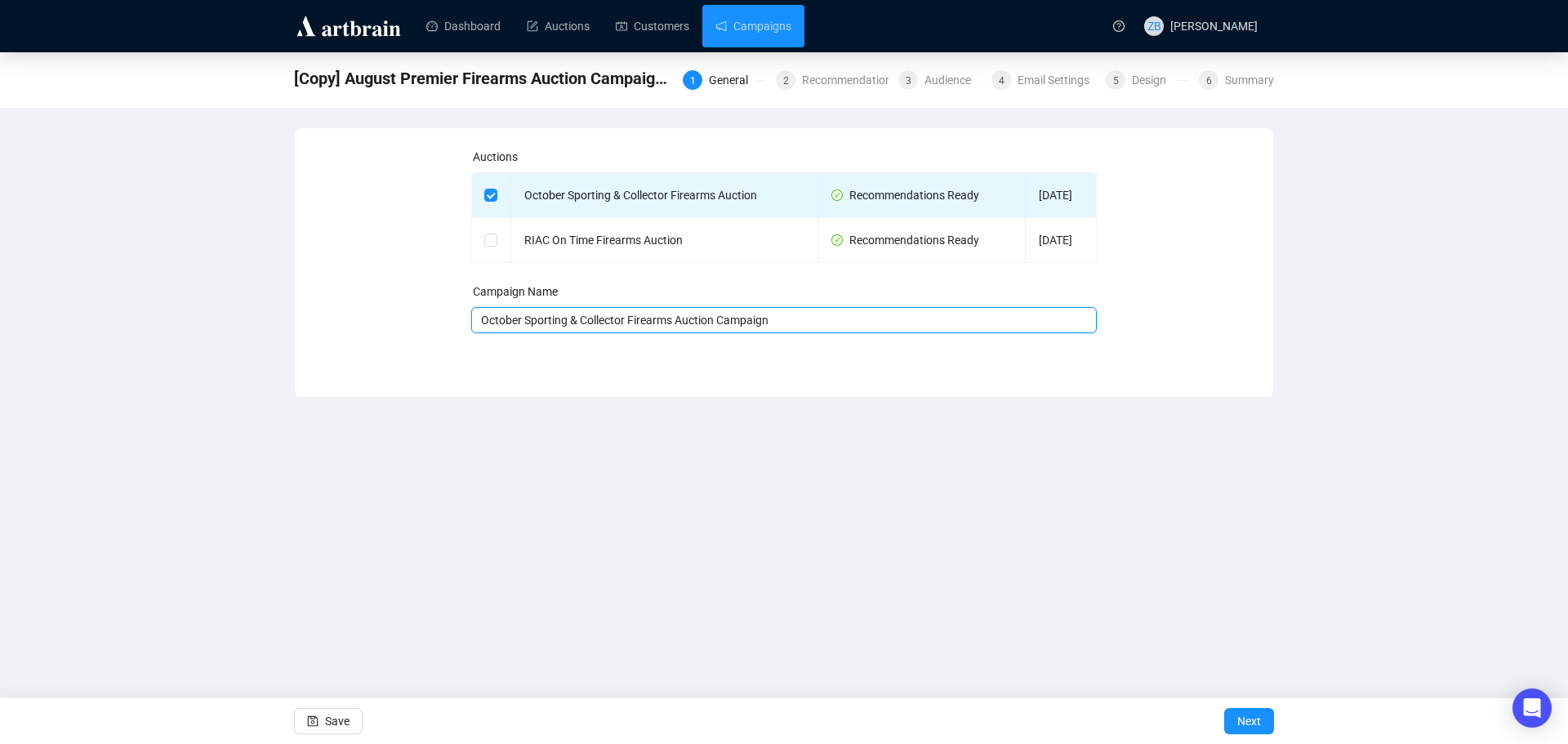
click at [515, 321] on input "October Sporting & Collector Firearms Auction Campaign" at bounding box center [784, 320] width 627 height 26
click at [1241, 717] on span "Next" at bounding box center [1249, 721] width 23 height 46
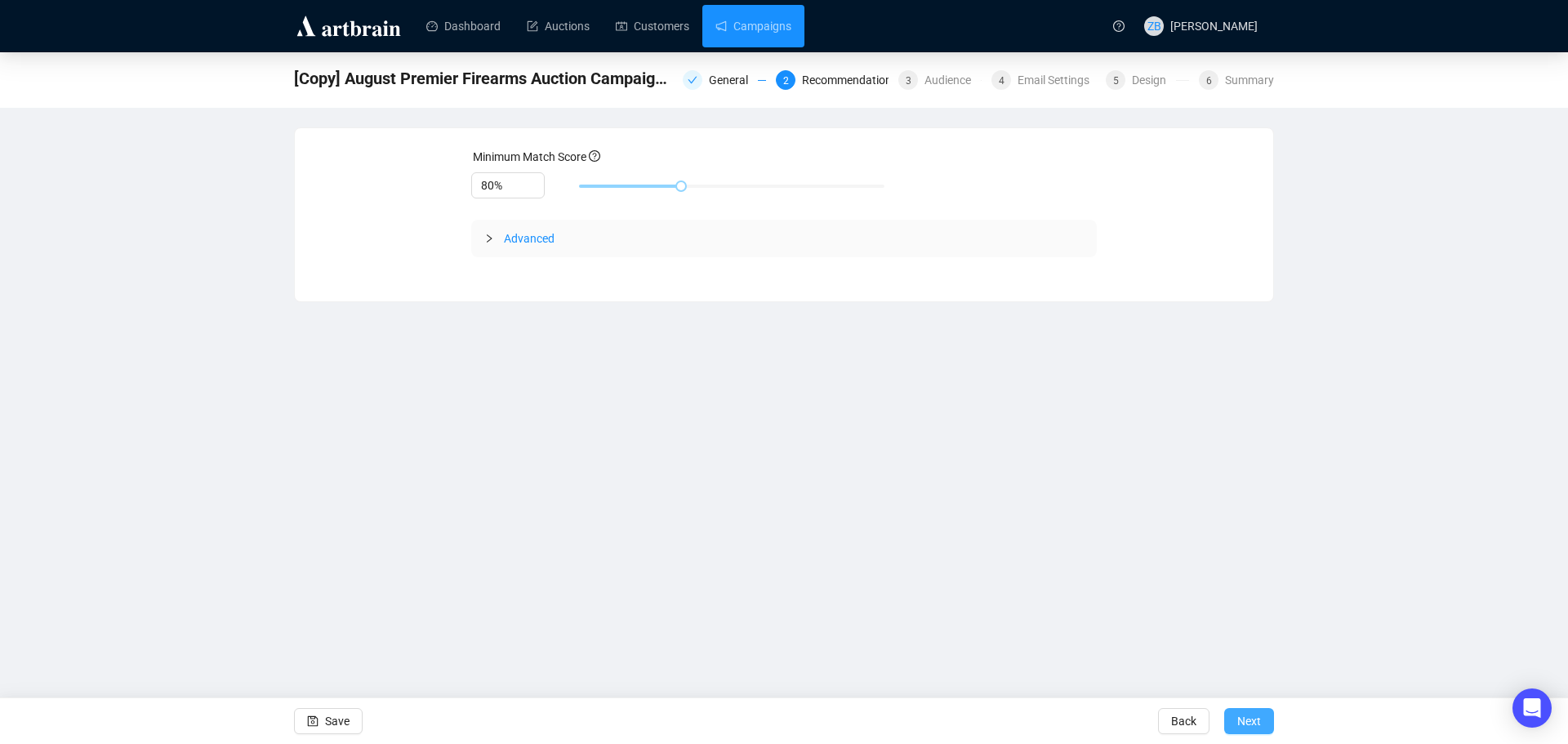
click at [1259, 718] on span "Next" at bounding box center [1249, 721] width 23 height 46
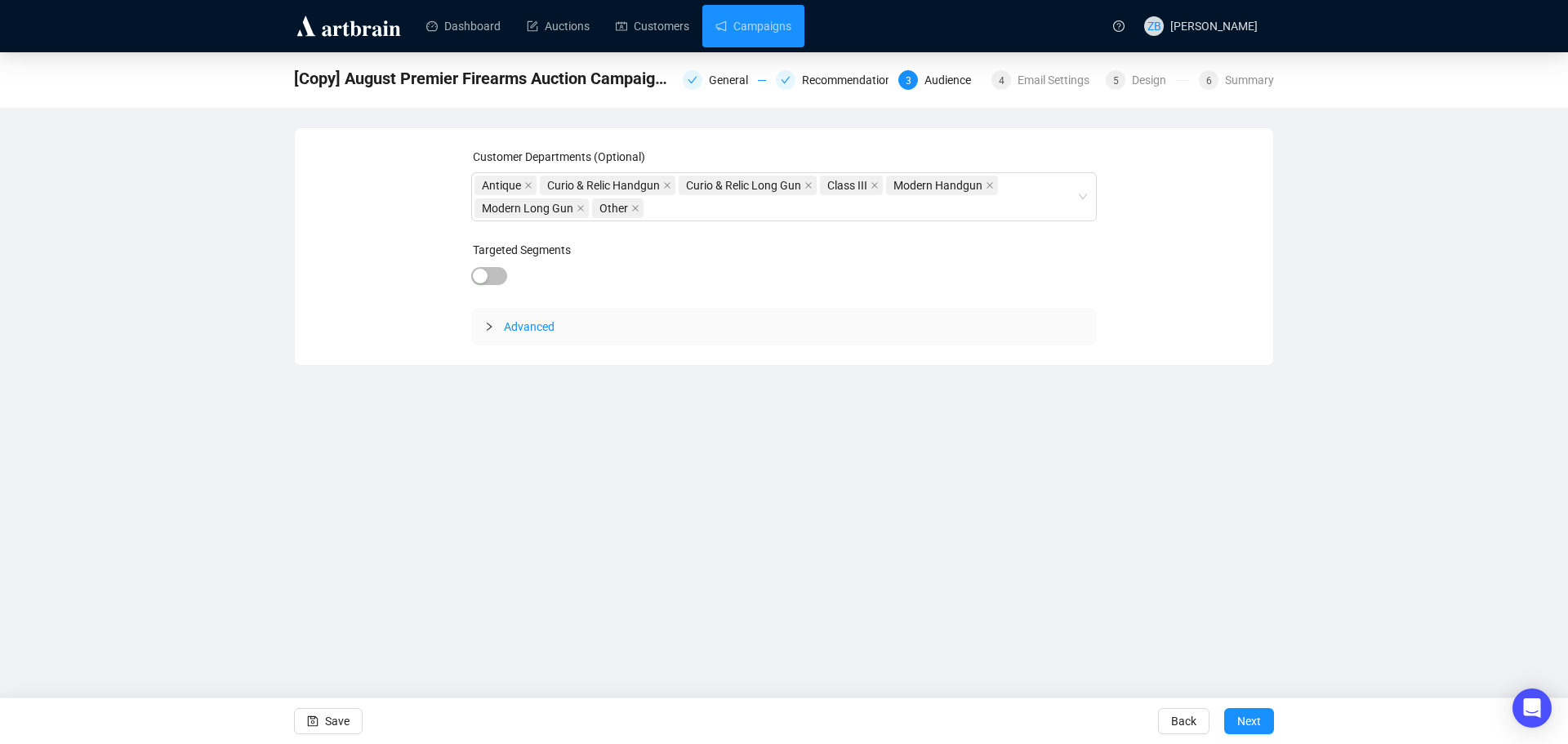
click at [1259, 718] on span "Next" at bounding box center [1249, 721] width 23 height 46
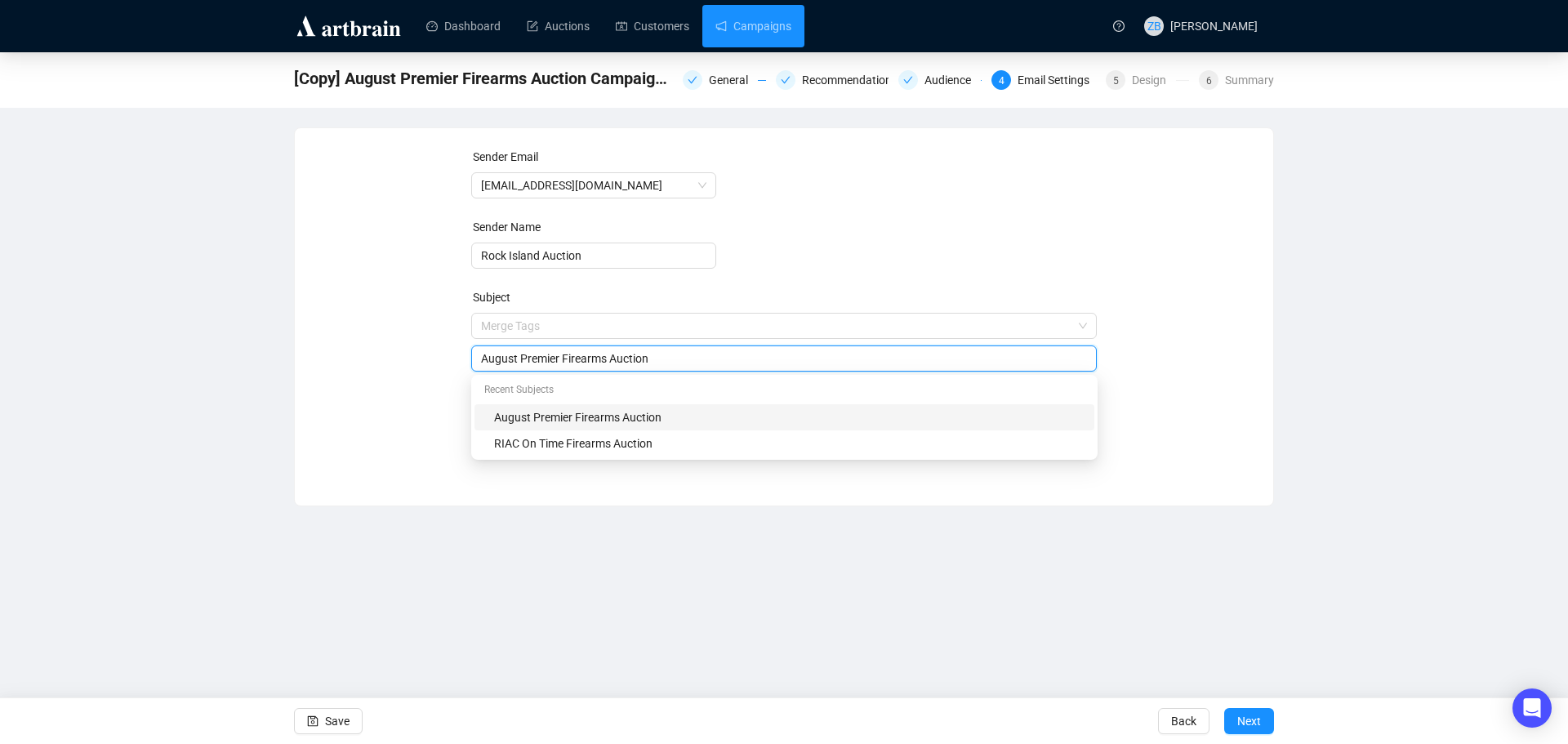
drag, startPoint x: 664, startPoint y: 321, endPoint x: 405, endPoint y: 321, distance: 259.0
click at [405, 321] on div "Sender Email [EMAIL_ADDRESS][DOMAIN_NAME] Sender Name Rock Island Auction Subje…" at bounding box center [784, 304] width 939 height 313
paste input "October"
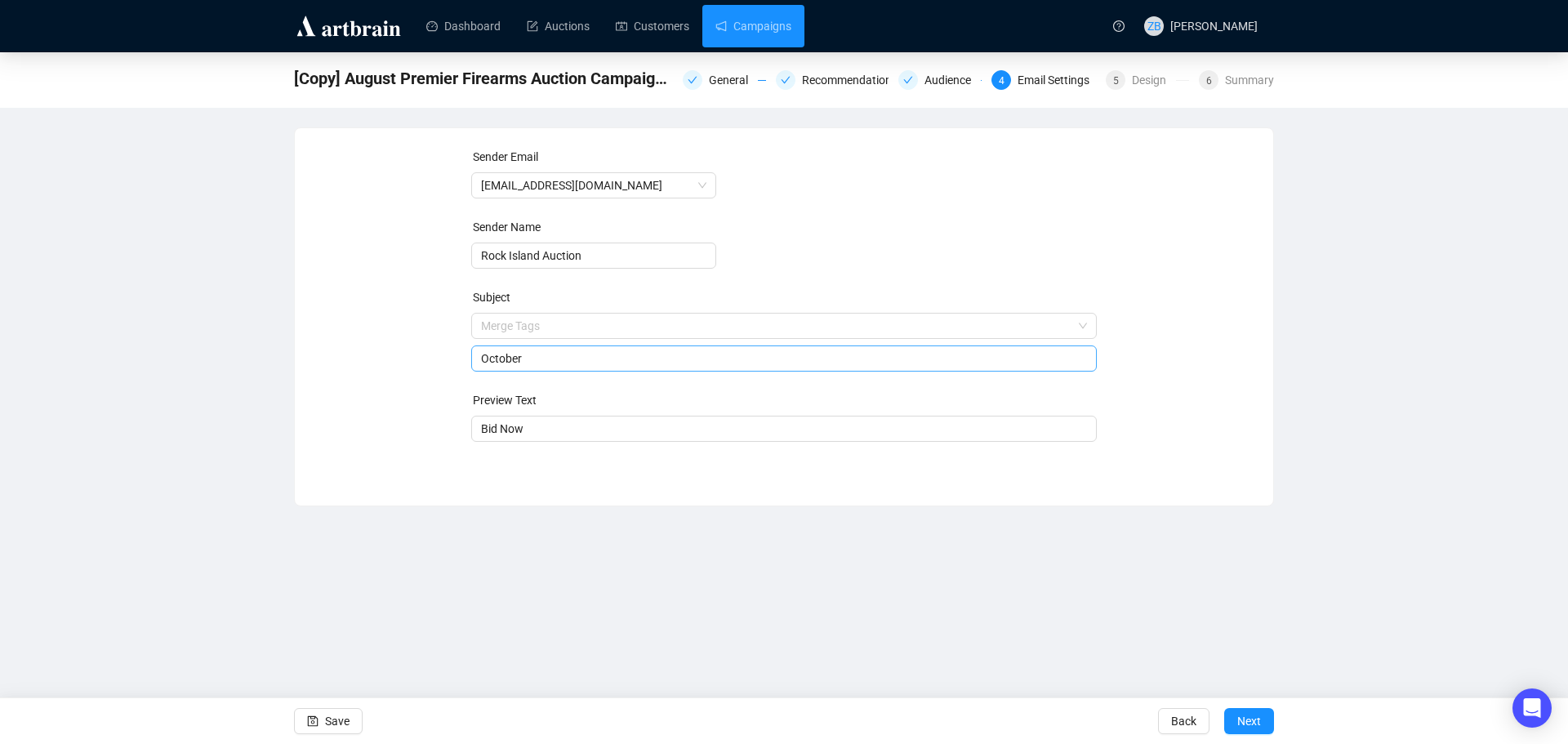
click at [561, 360] on input "October" at bounding box center [784, 358] width 606 height 18
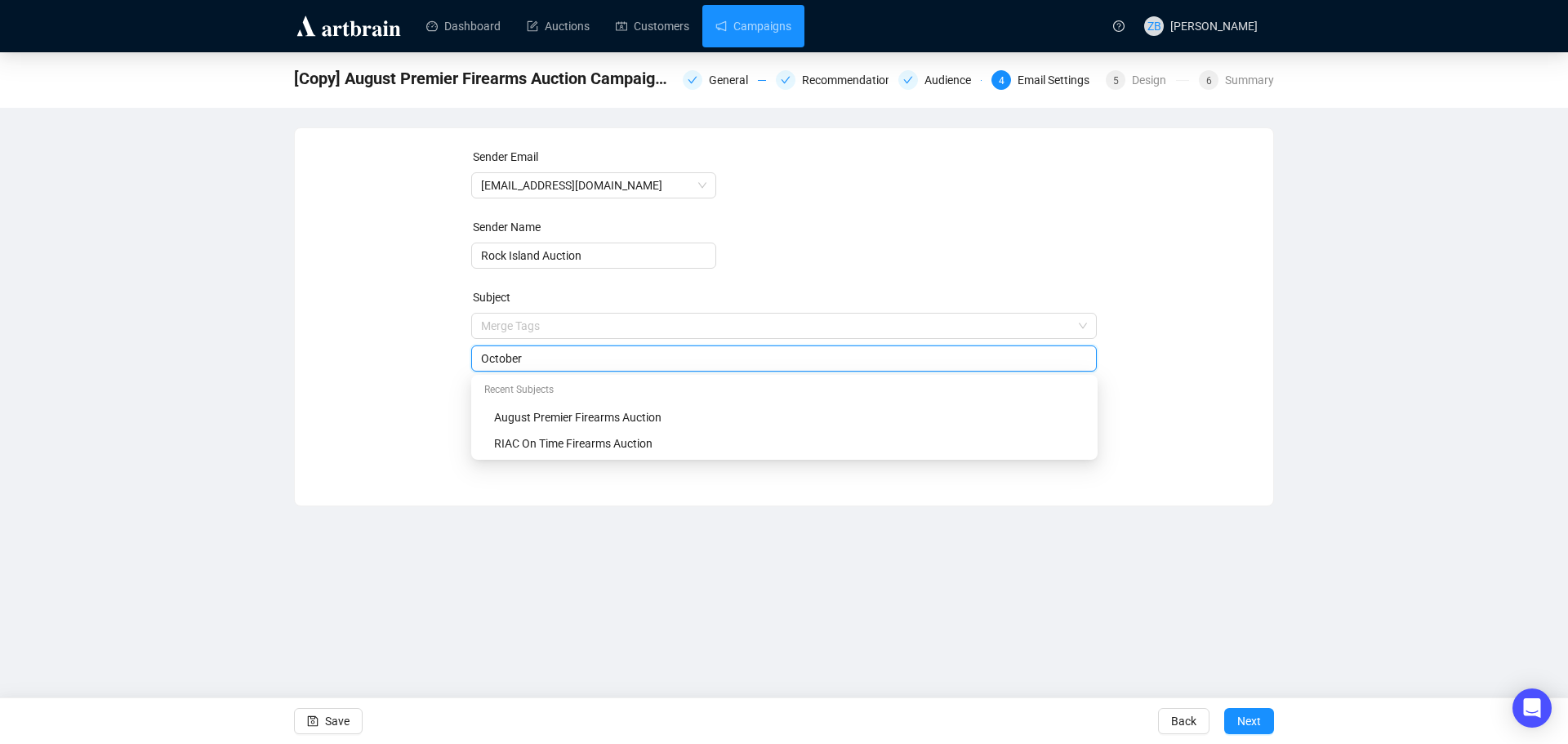
paste input "Sporting & Collector Auction"
type input "October Sporting & Collector Auction"
click at [1295, 309] on div "[Copy] August Premier Firearms Auction Campaign 4095 General Recommendations Au…" at bounding box center [784, 280] width 1568 height 454
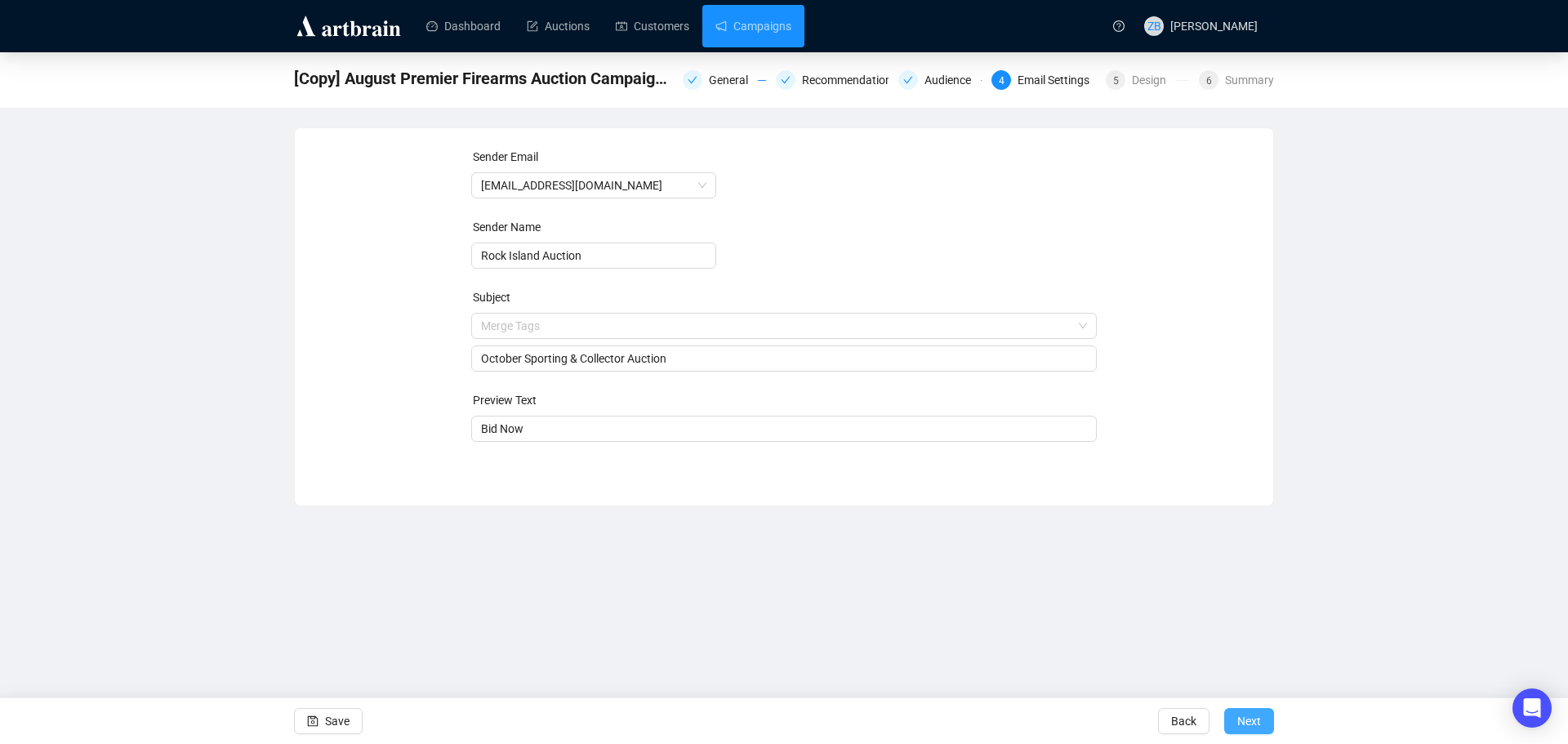
click at [1243, 713] on span "Next" at bounding box center [1249, 721] width 23 height 46
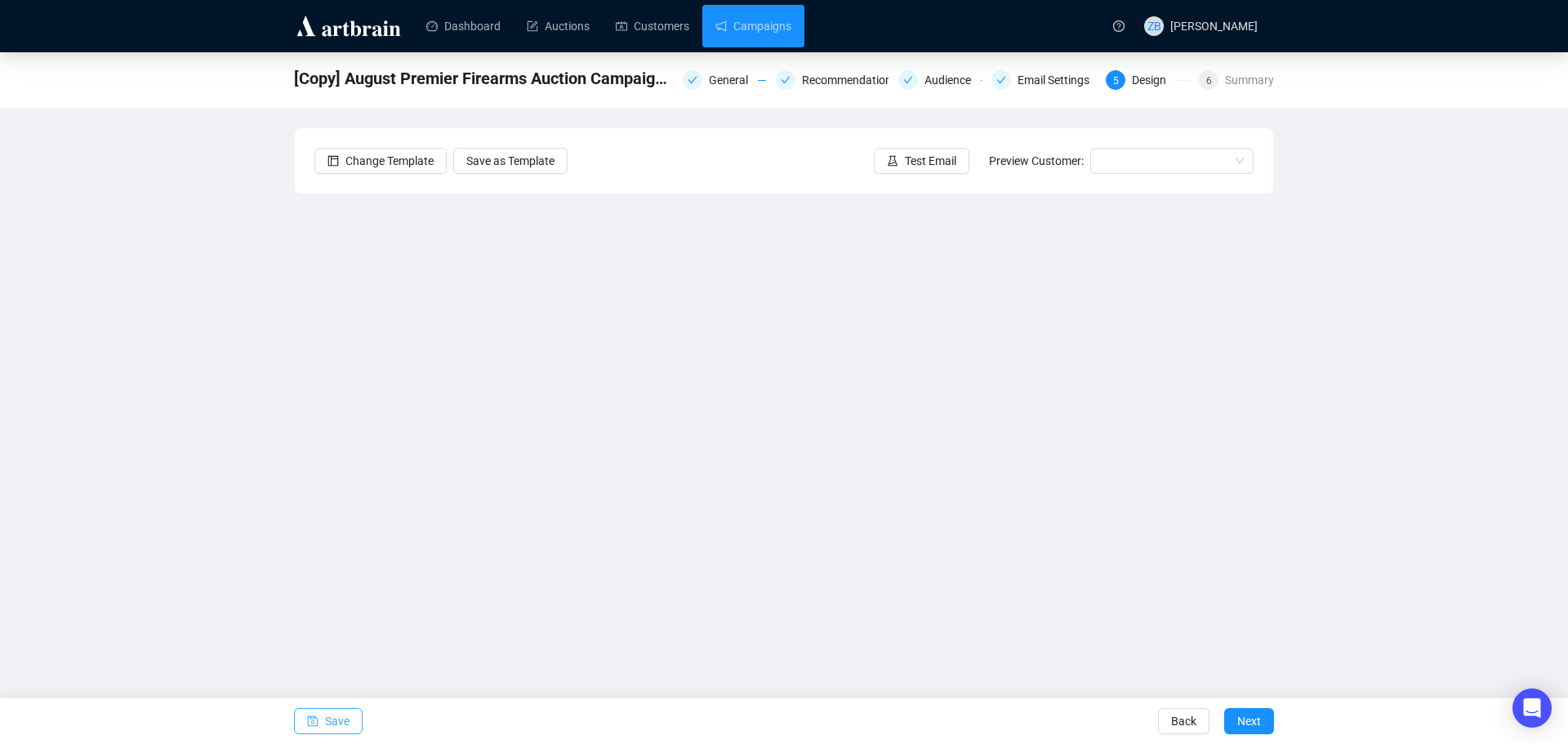
click at [318, 717] on button "Save" at bounding box center [328, 721] width 69 height 26
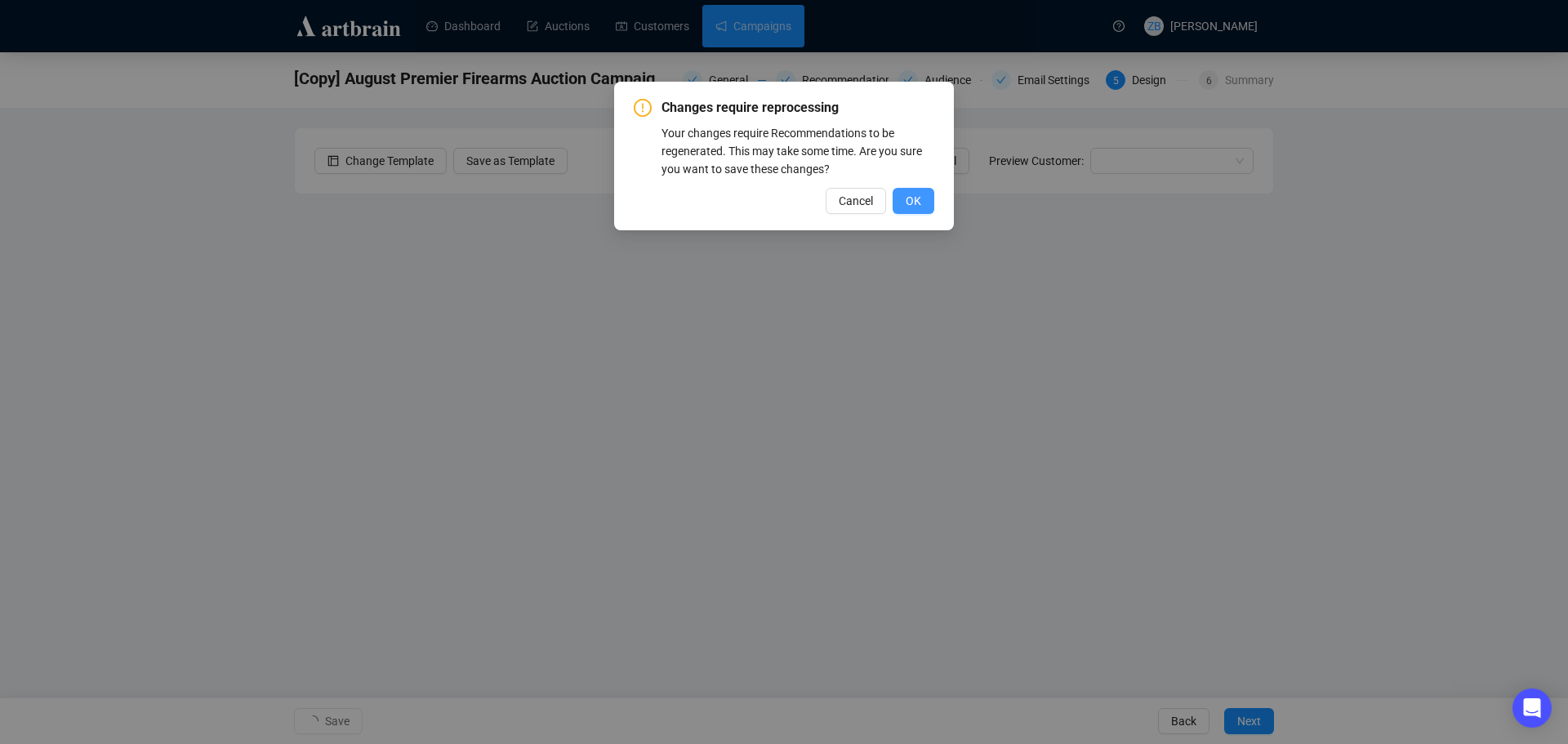
click at [911, 199] on span "OK" at bounding box center [913, 201] width 16 height 18
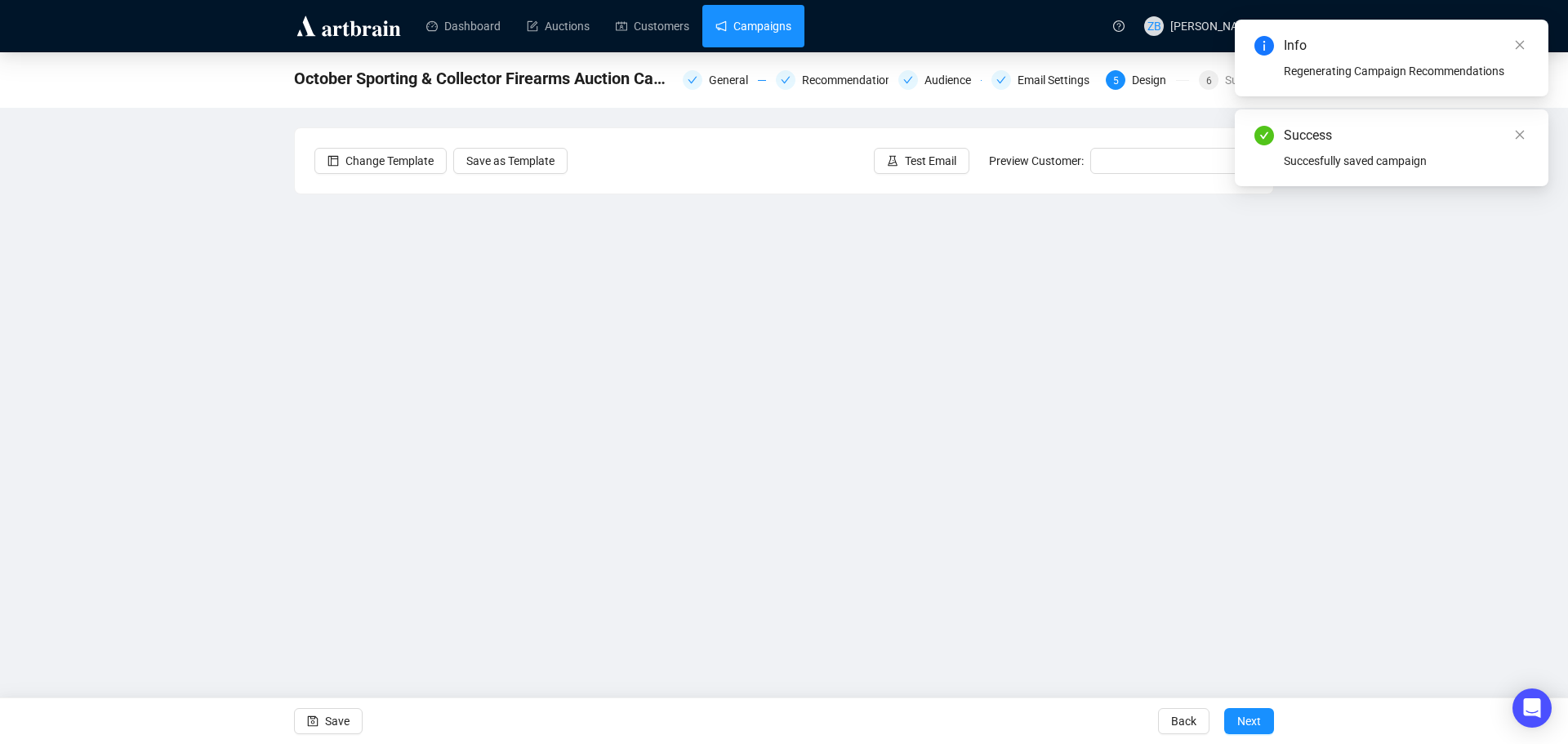
click at [742, 27] on link "Campaigns" at bounding box center [753, 26] width 76 height 43
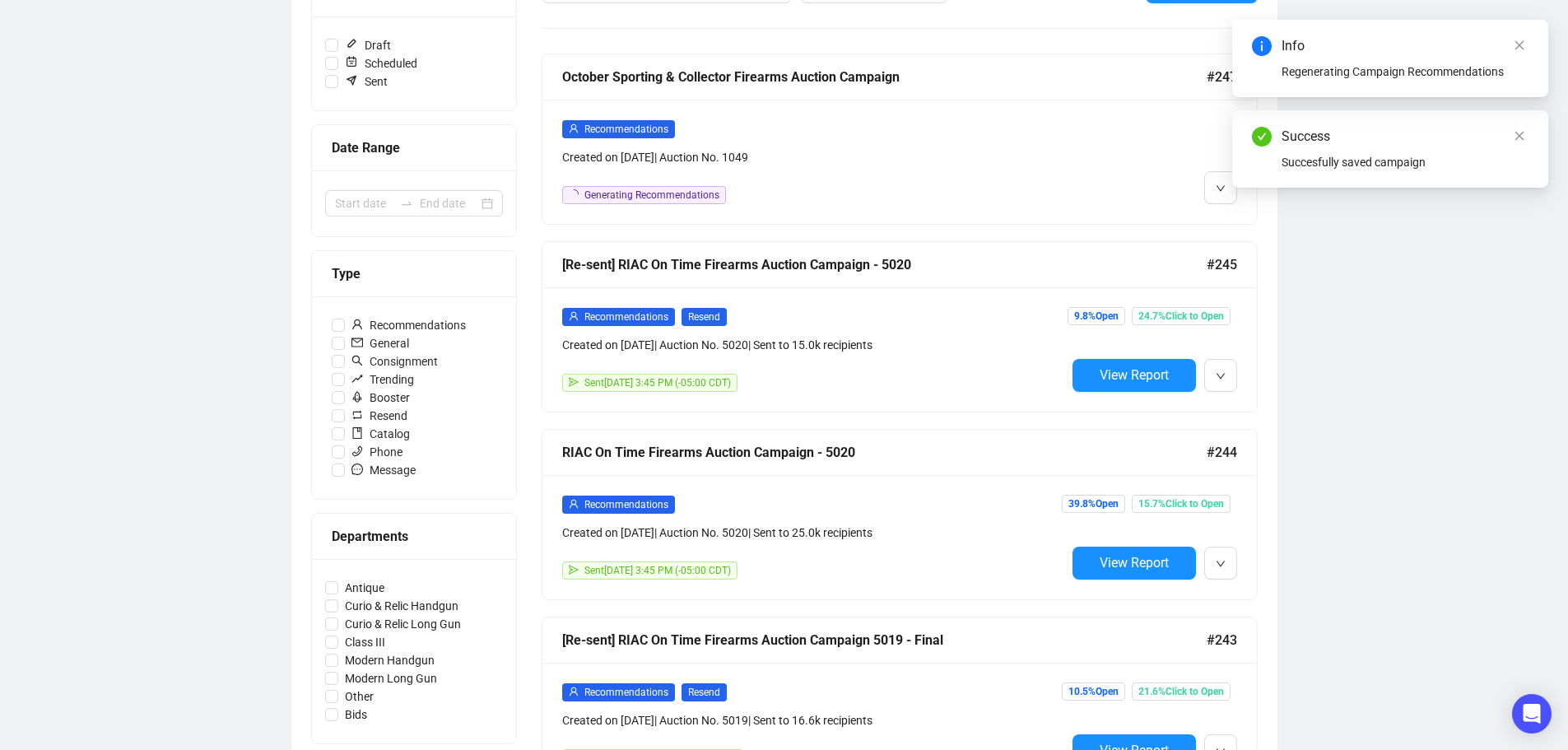
scroll to position [247, 0]
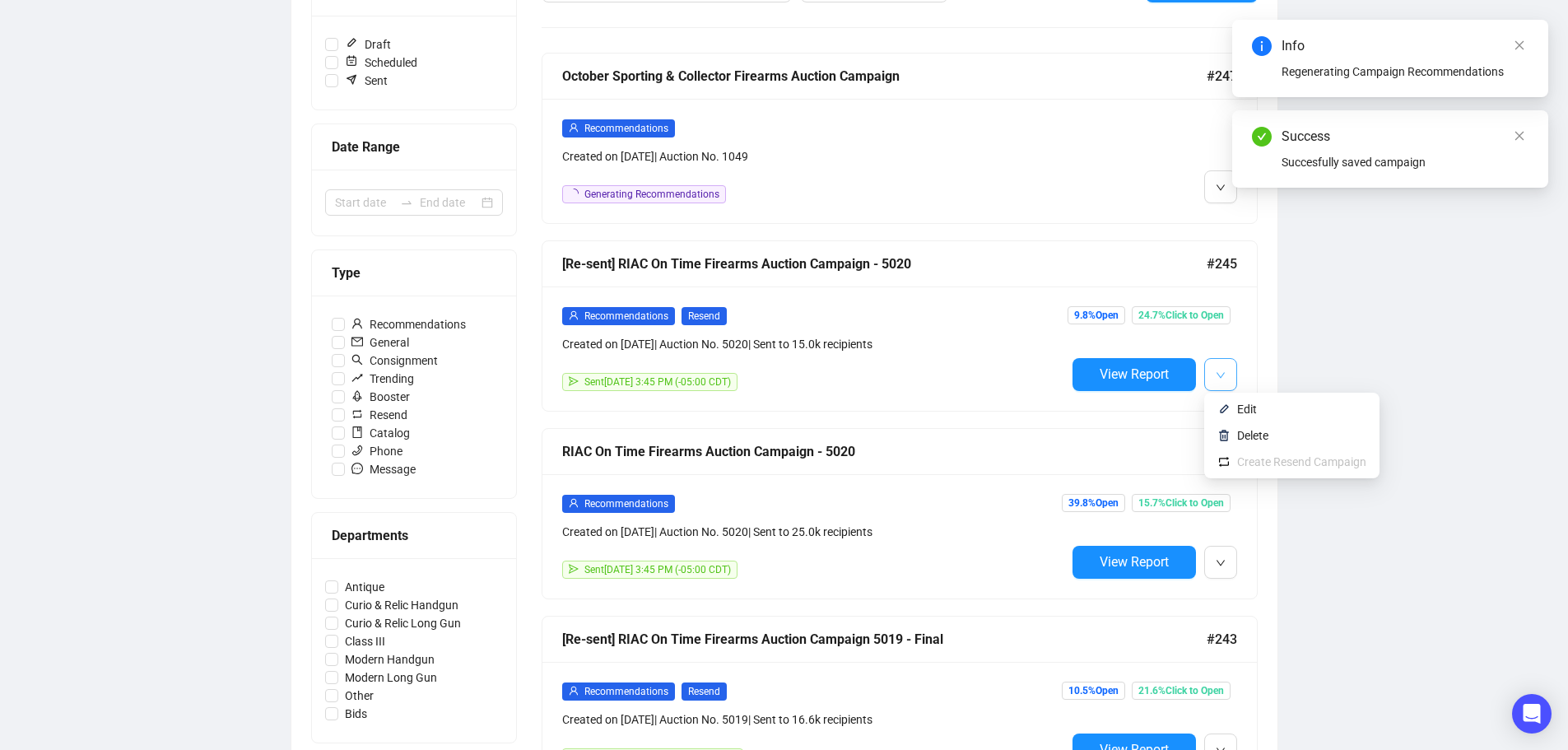
click at [1224, 375] on icon "down" at bounding box center [1221, 375] width 10 height 10
click at [1243, 408] on span "Edit" at bounding box center [1246, 409] width 19 height 13
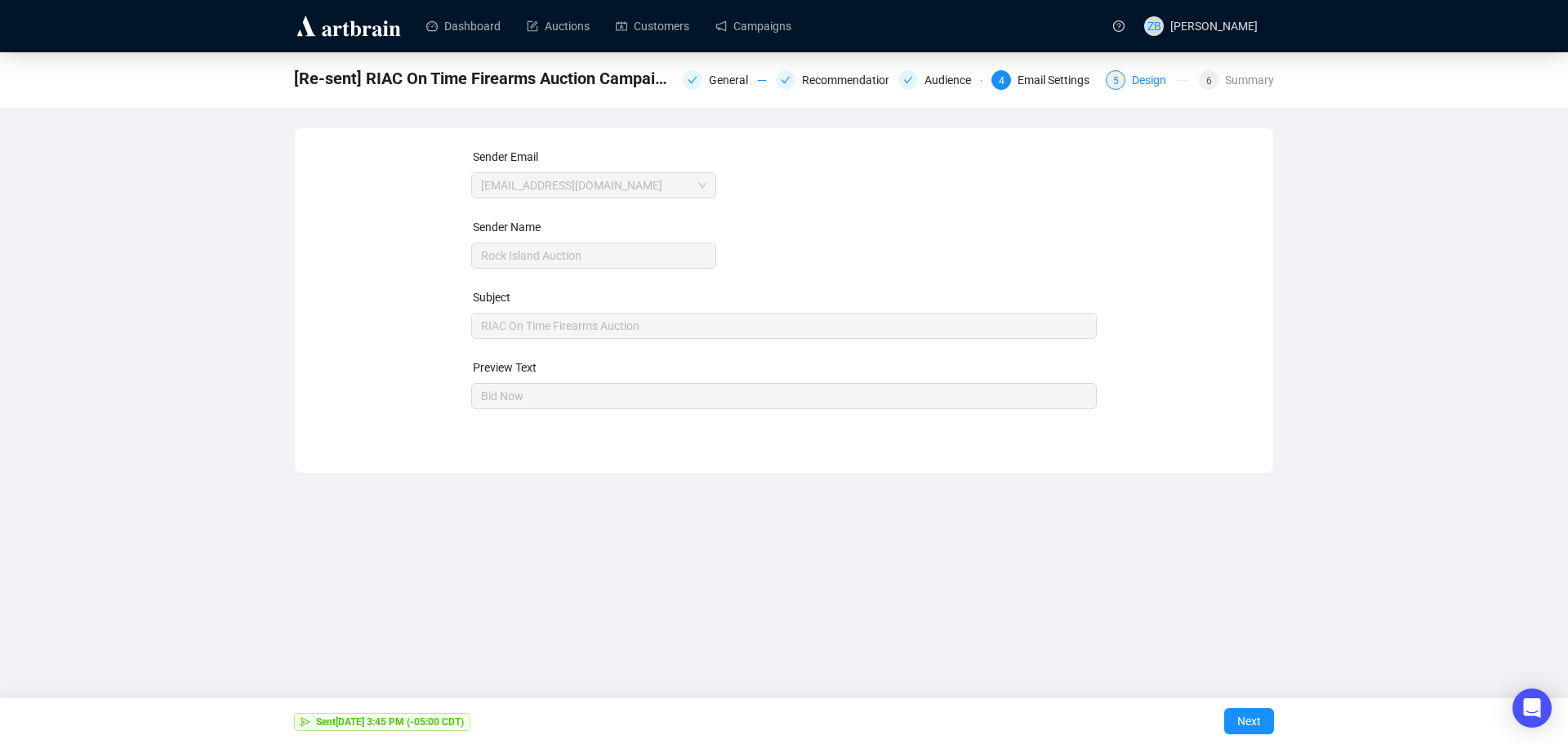
click at [1144, 81] on div "Design" at bounding box center [1154, 79] width 44 height 19
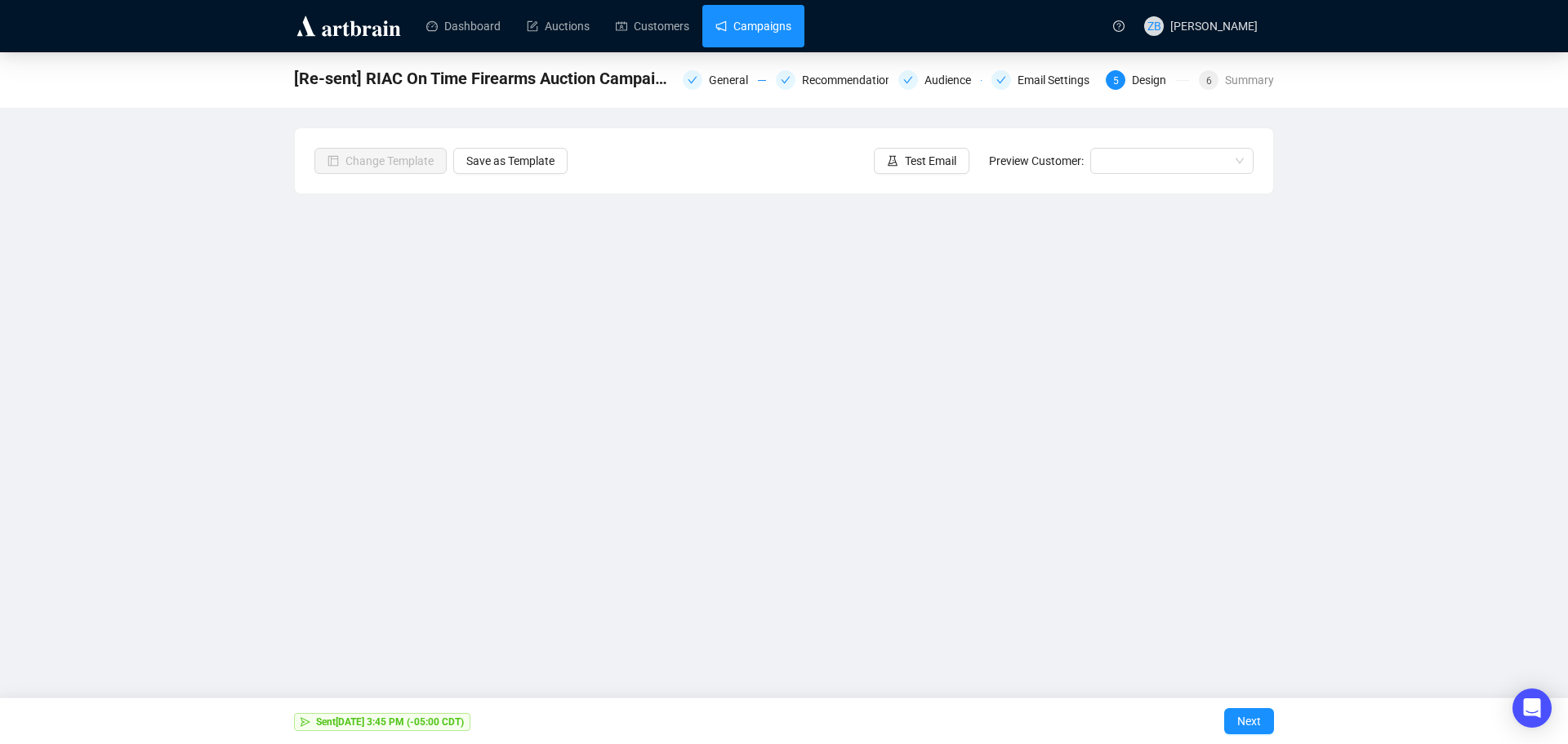
click at [770, 30] on link "Campaigns" at bounding box center [753, 26] width 76 height 43
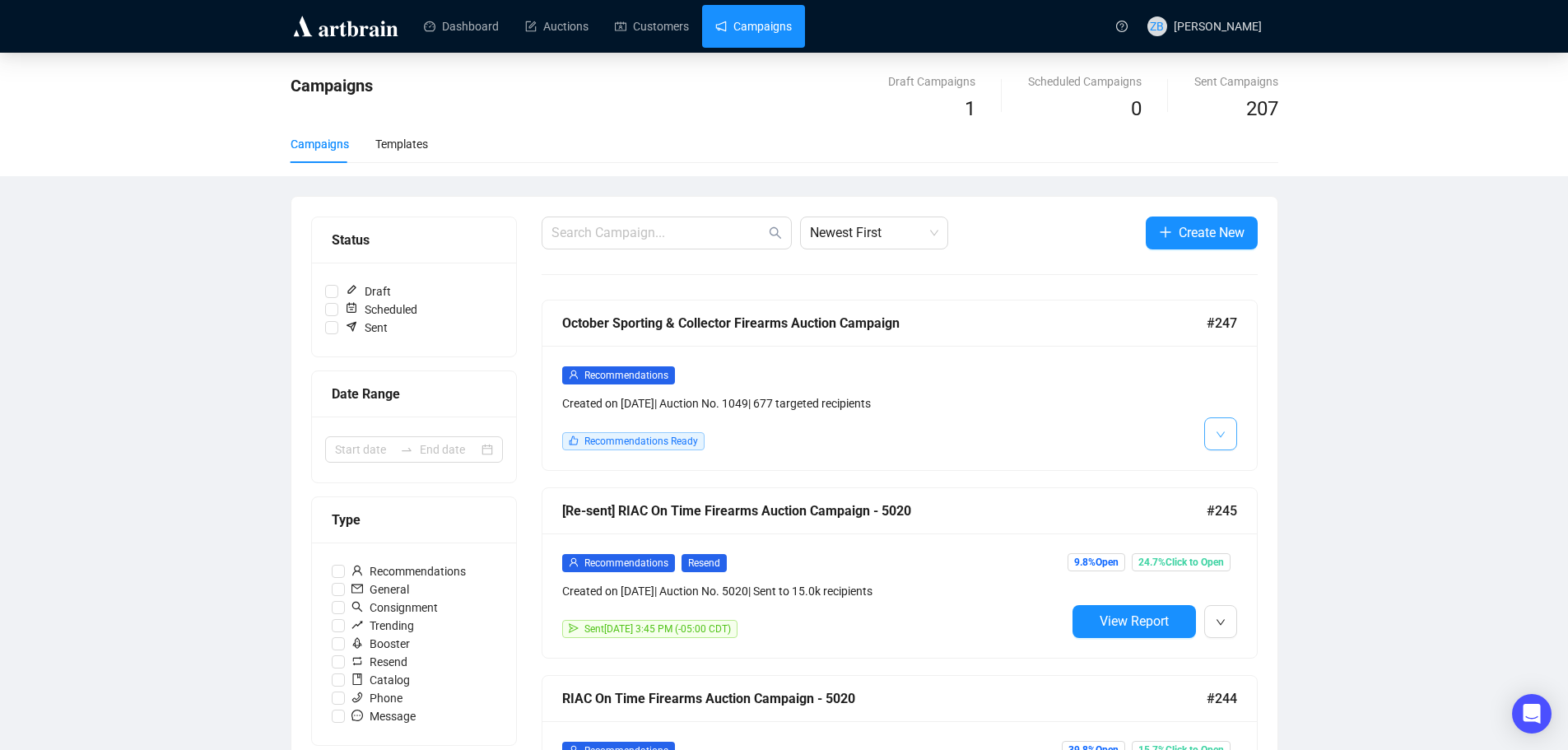
click at [1219, 423] on span "button" at bounding box center [1221, 434] width 10 height 20
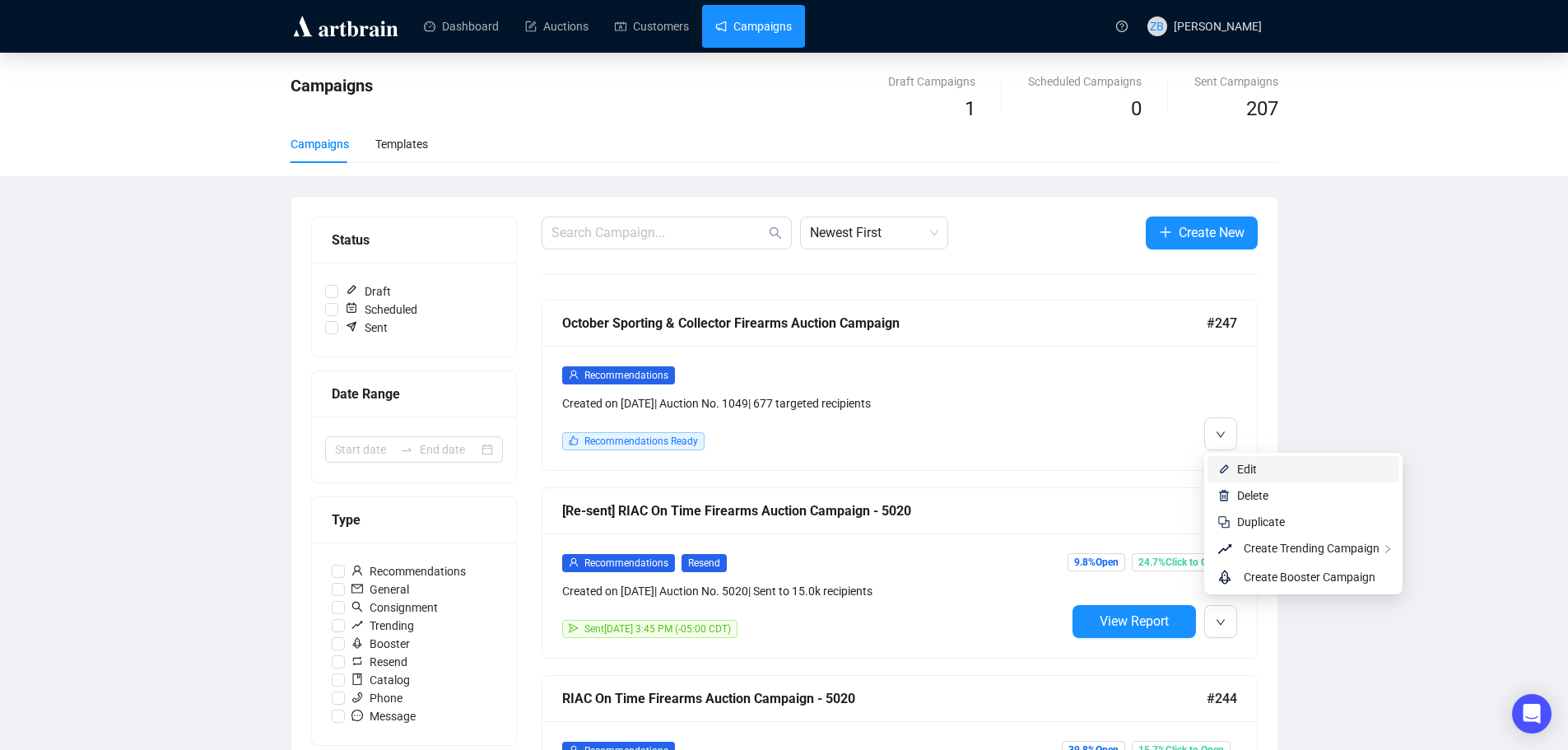
click at [1240, 467] on span "Edit" at bounding box center [1246, 469] width 19 height 13
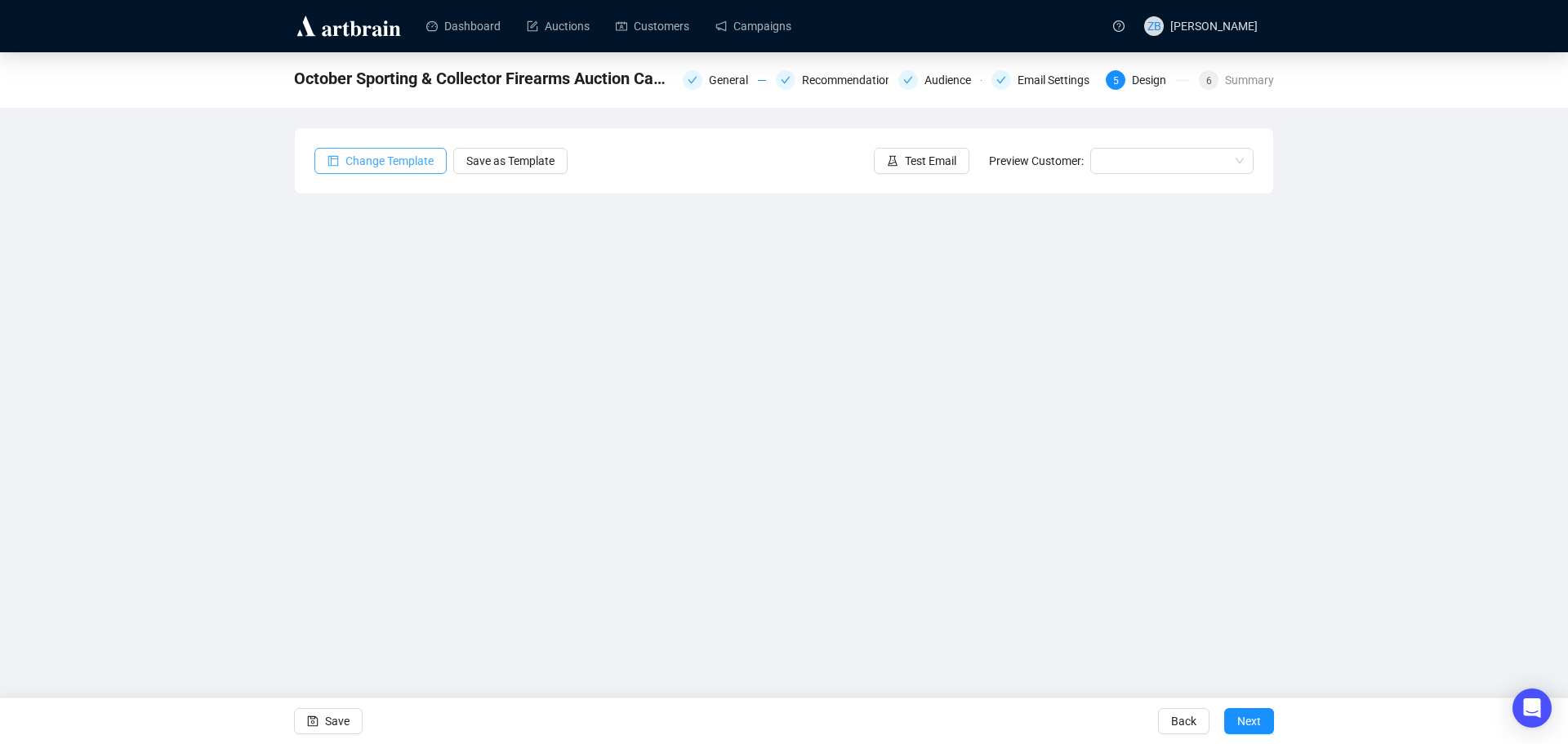
click at [409, 157] on span "Change Template" at bounding box center [390, 161] width 89 height 18
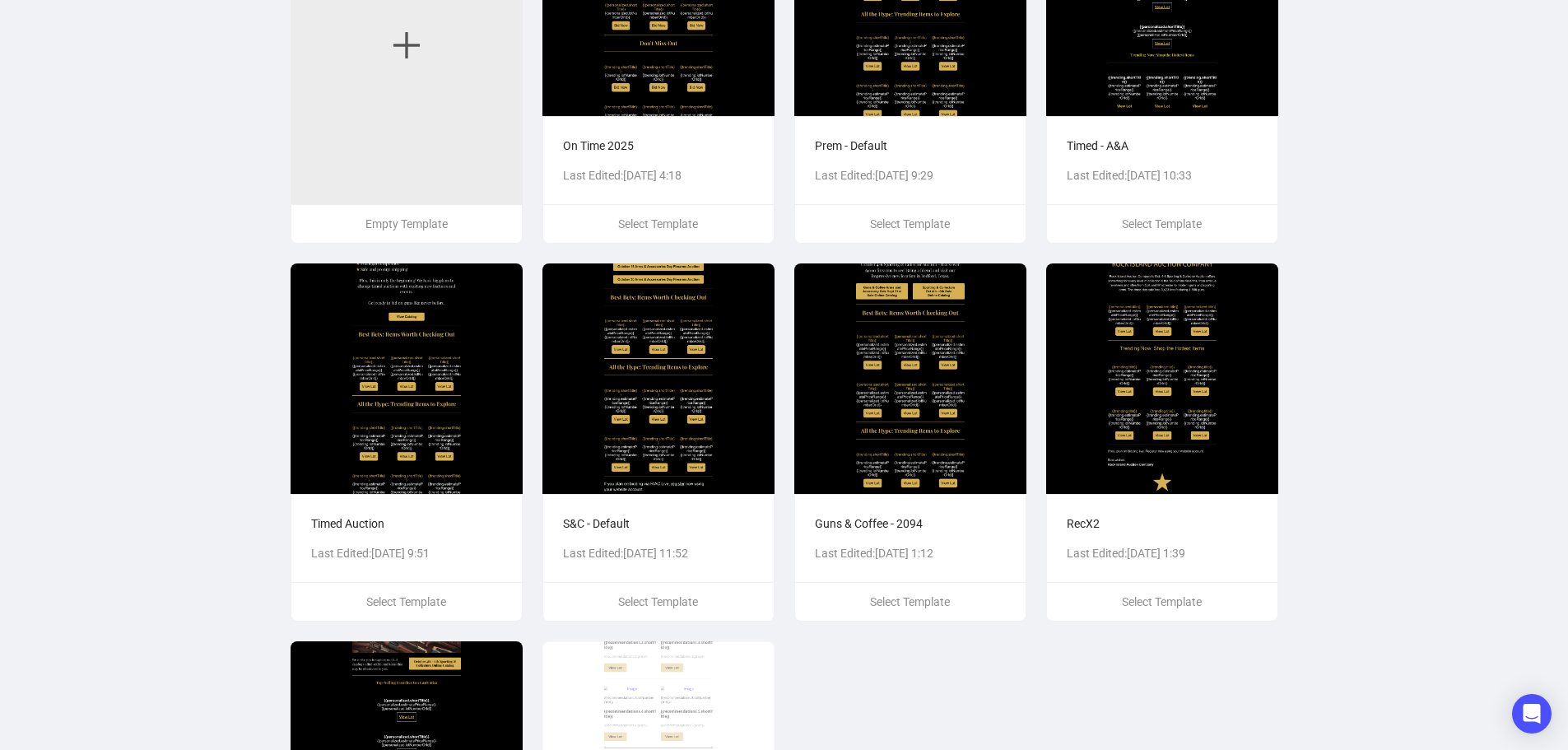
scroll to position [247, 0]
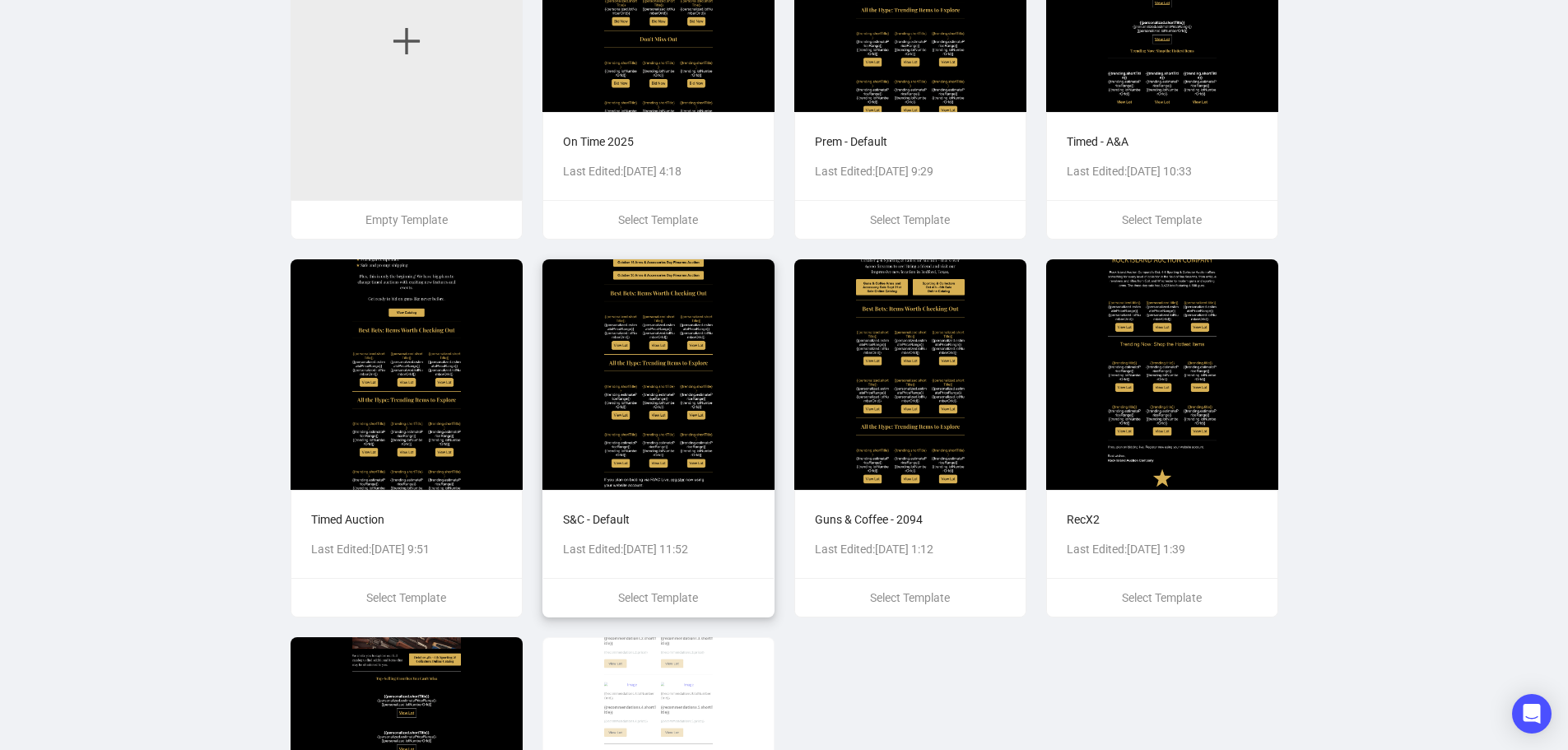
click at [703, 380] on img at bounding box center [659, 375] width 232 height 231
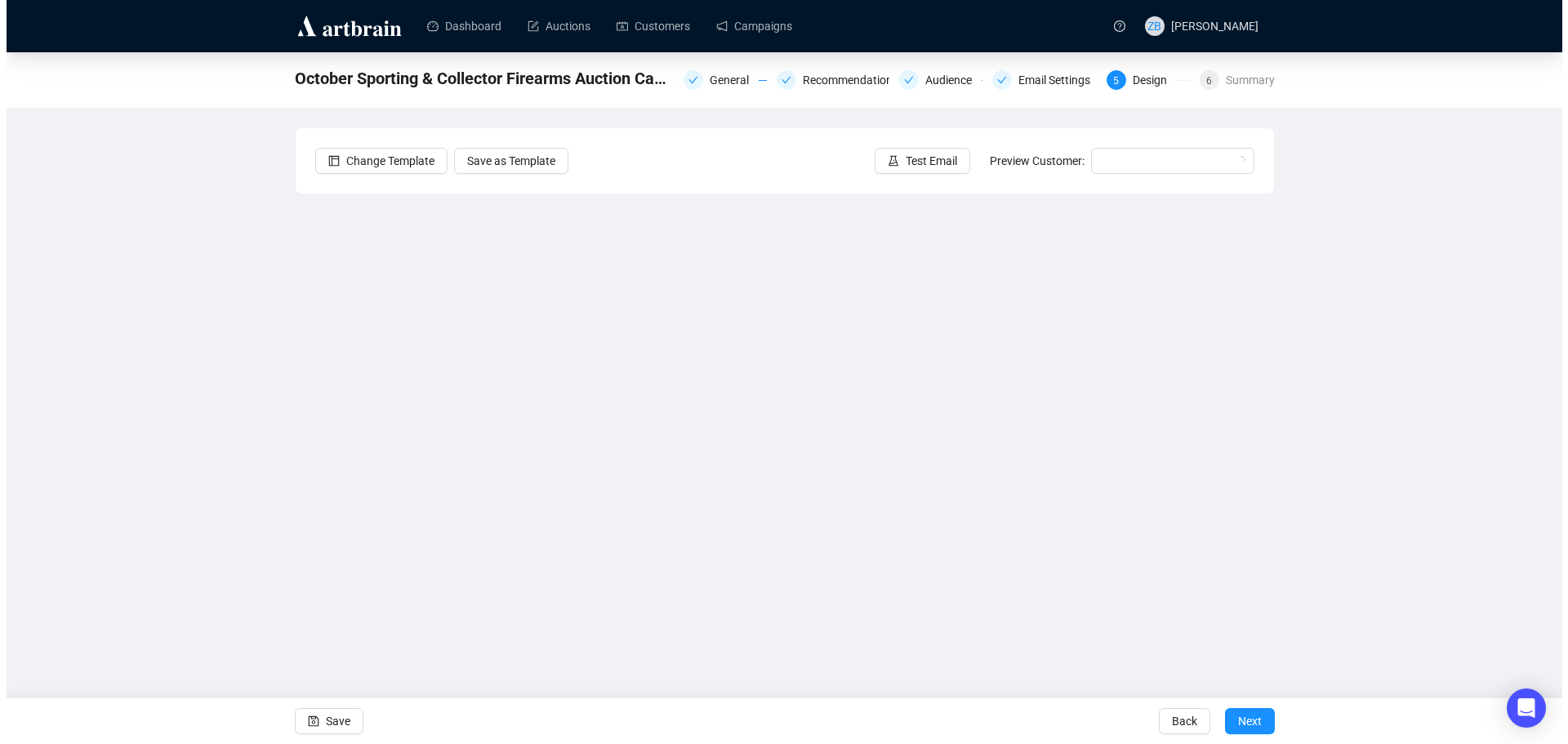
scroll to position [0, 0]
click at [1524, 708] on icon "Open Intercom Messenger" at bounding box center [1531, 707] width 21 height 21
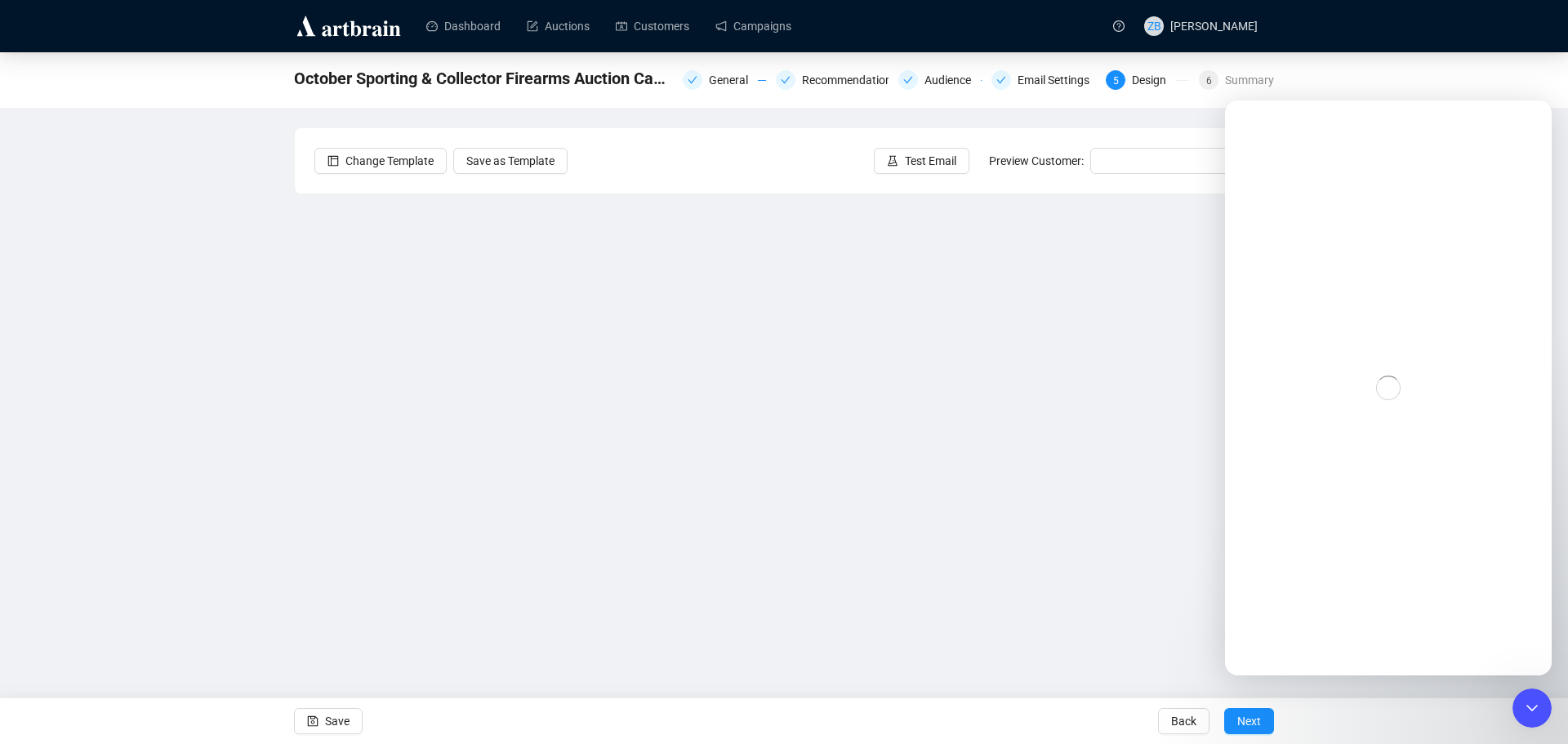
click at [1364, 365] on div "Intercom messenger" at bounding box center [1388, 387] width 327 height 574
click at [460, 21] on link "Dashboard" at bounding box center [463, 26] width 74 height 43
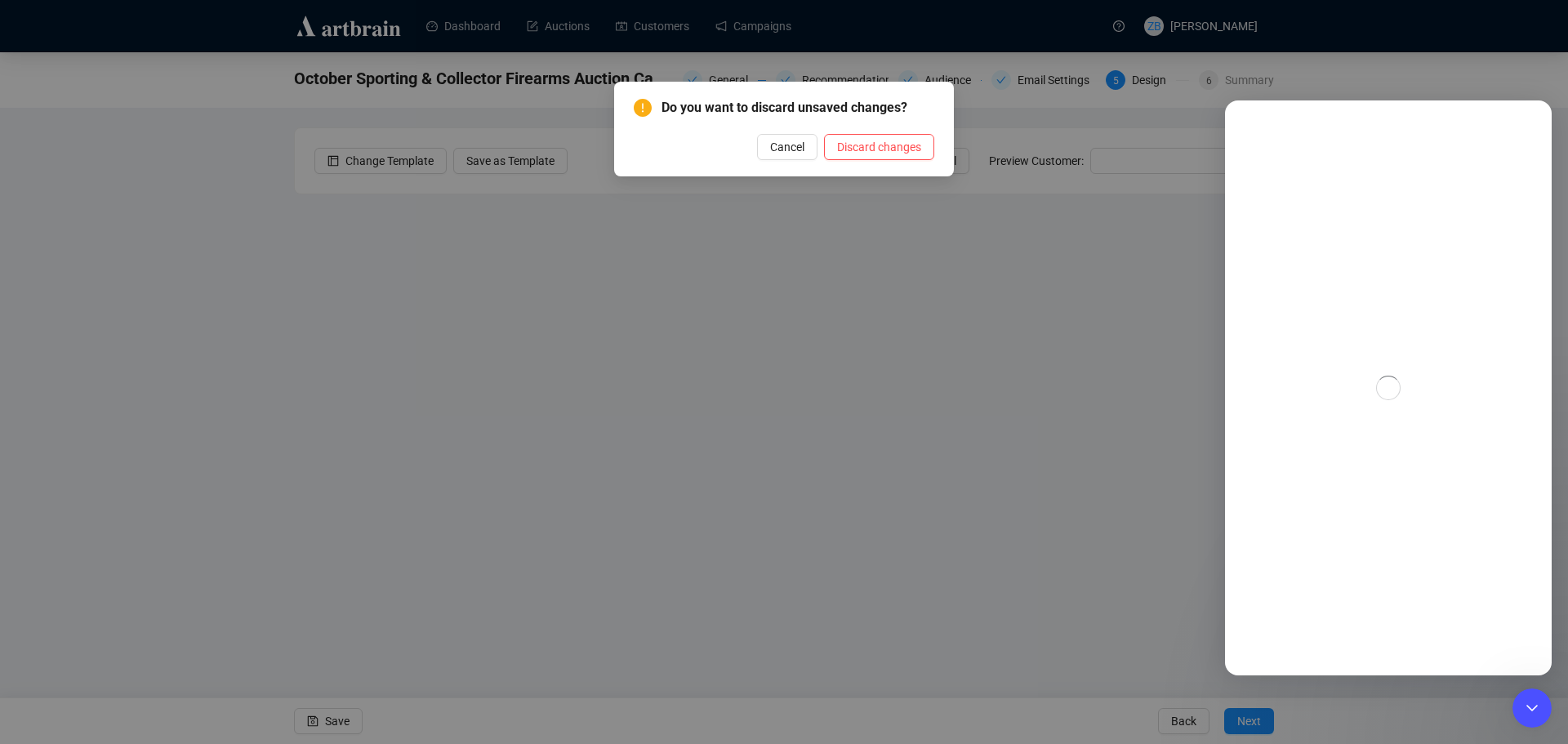
click at [789, 145] on span "Cancel" at bounding box center [787, 147] width 34 height 18
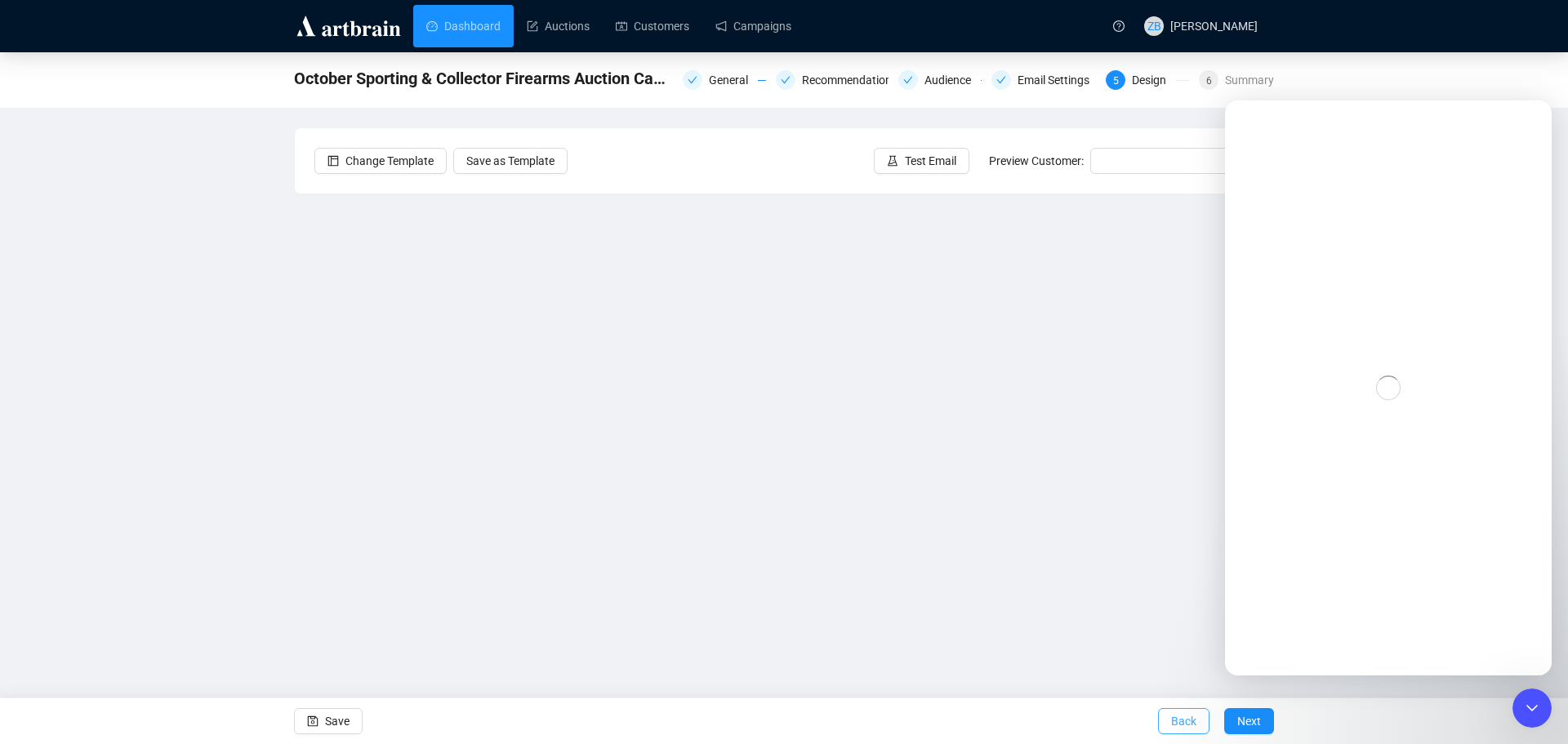
click at [1195, 711] on span "Back" at bounding box center [1184, 721] width 25 height 46
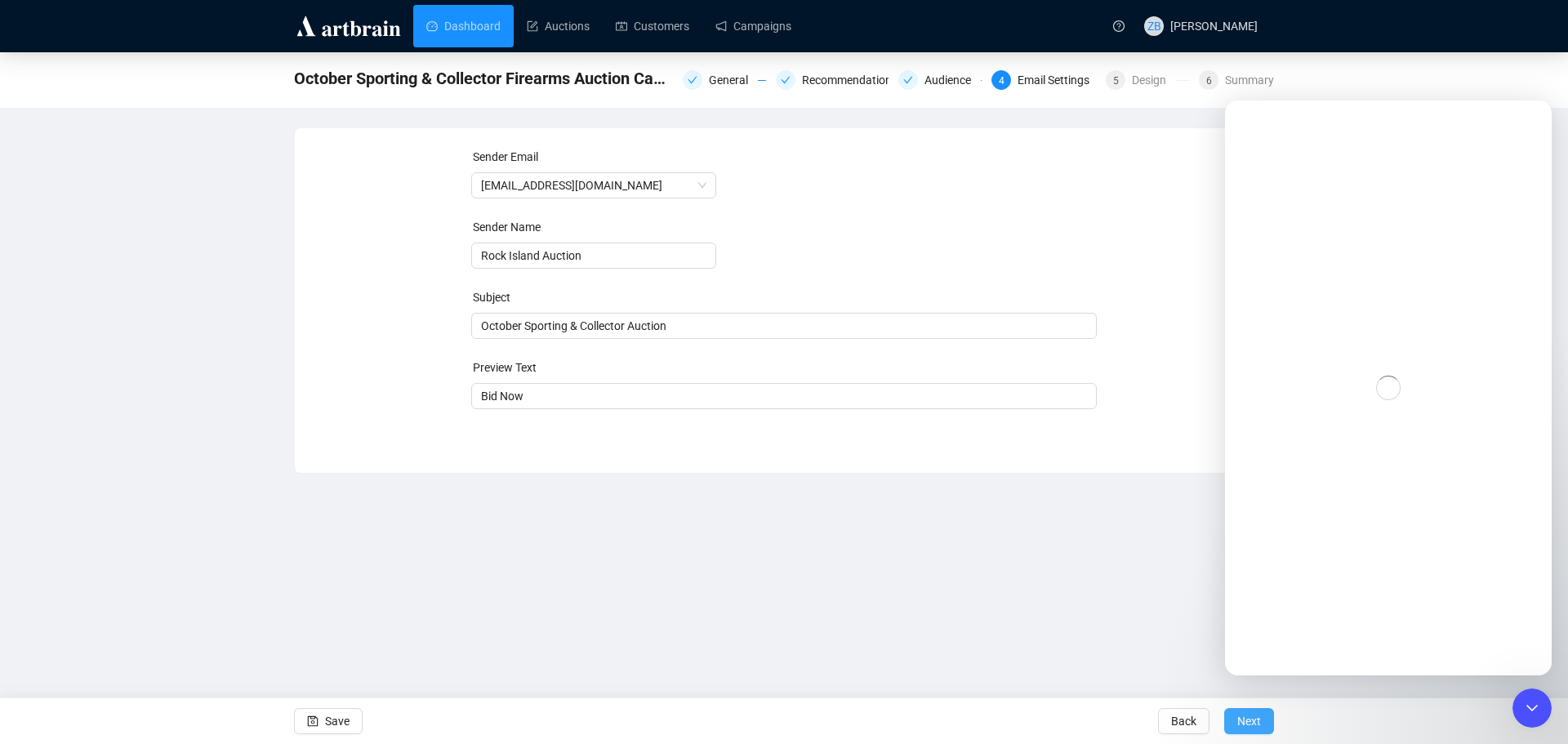
click at [1251, 714] on span "Next" at bounding box center [1249, 721] width 23 height 46
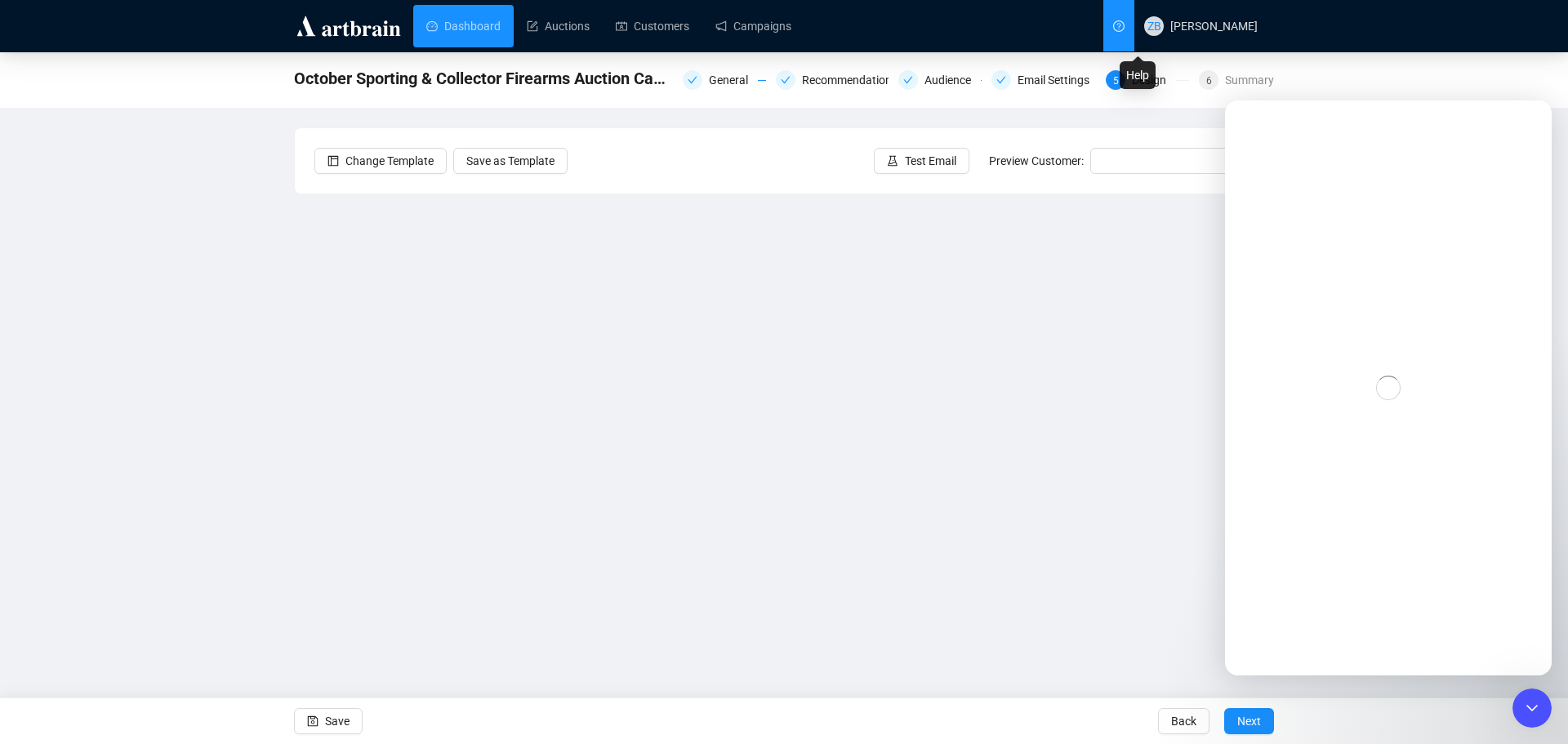
click at [1124, 22] on icon "question-circle" at bounding box center [1119, 26] width 12 height 12
